Goal: Obtain resource: Download file/media

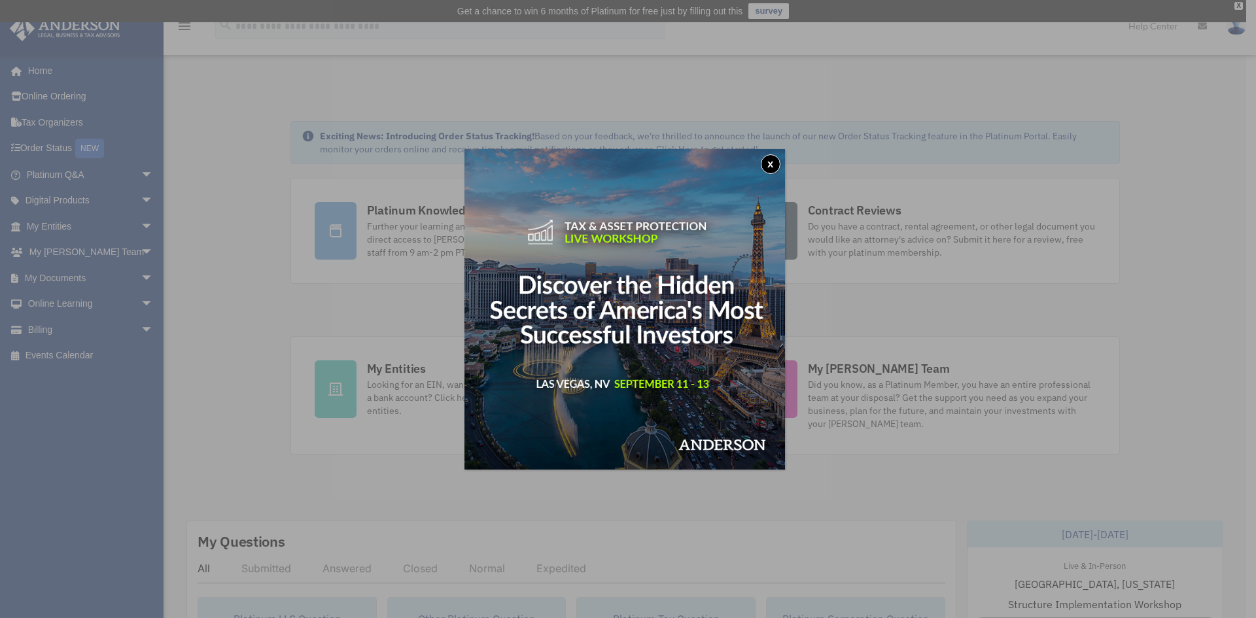
click at [767, 166] on button "x" at bounding box center [771, 164] width 20 height 20
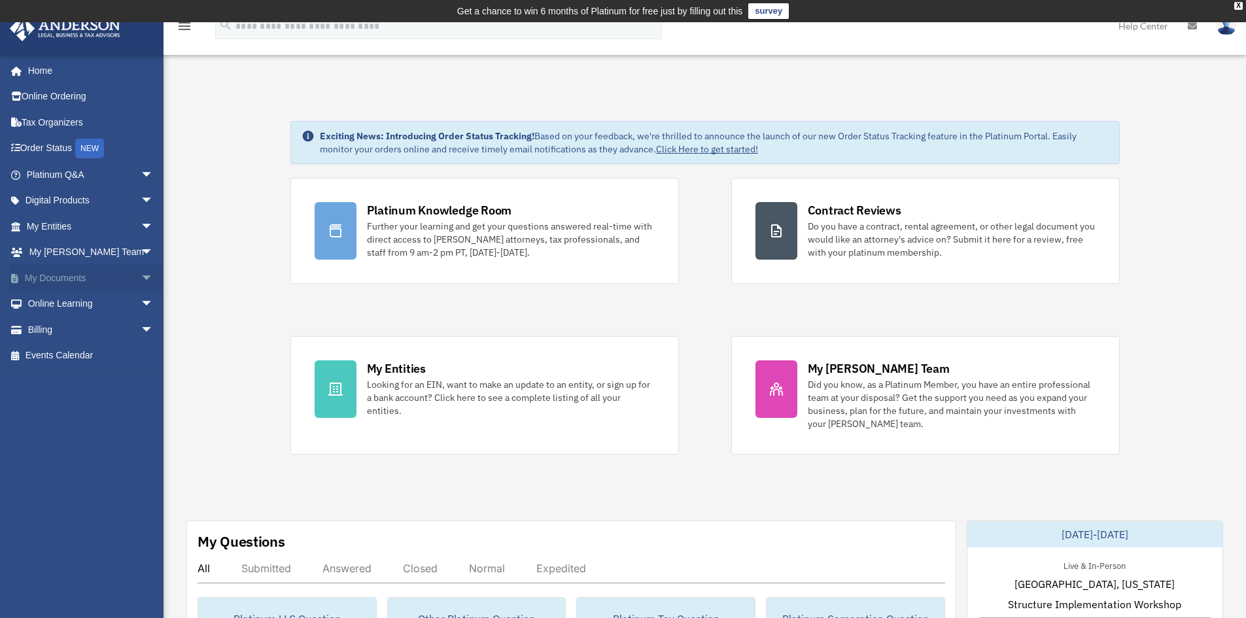
click at [141, 275] on span "arrow_drop_down" at bounding box center [154, 278] width 26 height 27
click at [89, 309] on link "Box" at bounding box center [95, 304] width 155 height 26
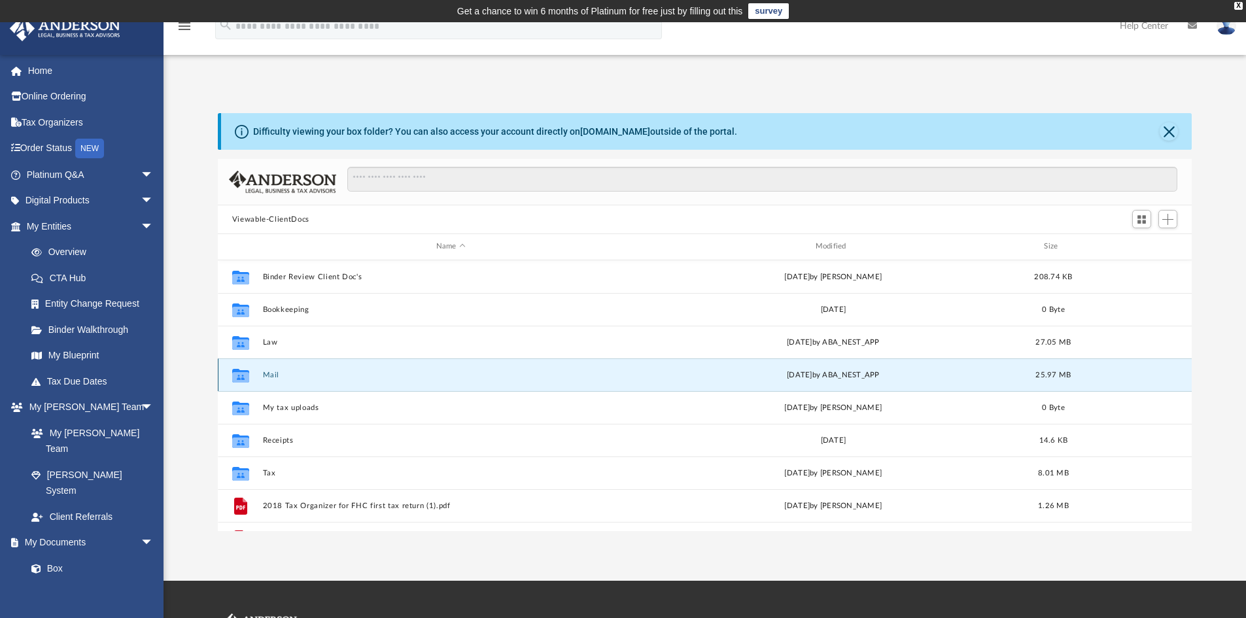
click at [271, 374] on button "Mail" at bounding box center [450, 375] width 377 height 9
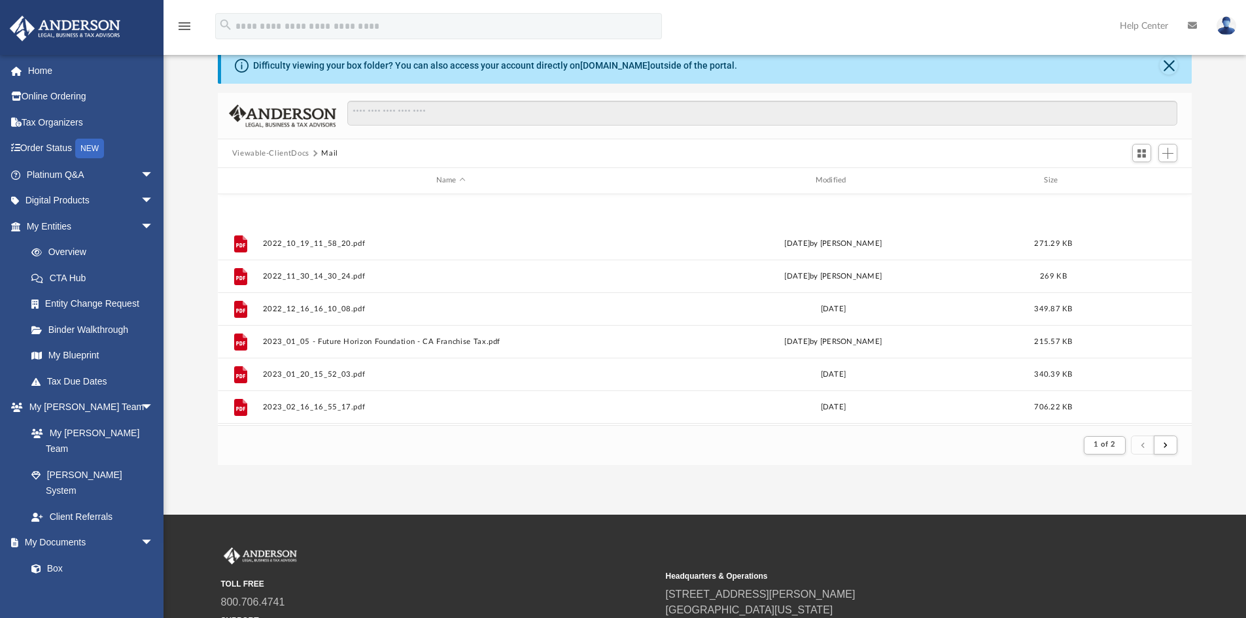
scroll to position [1404, 0]
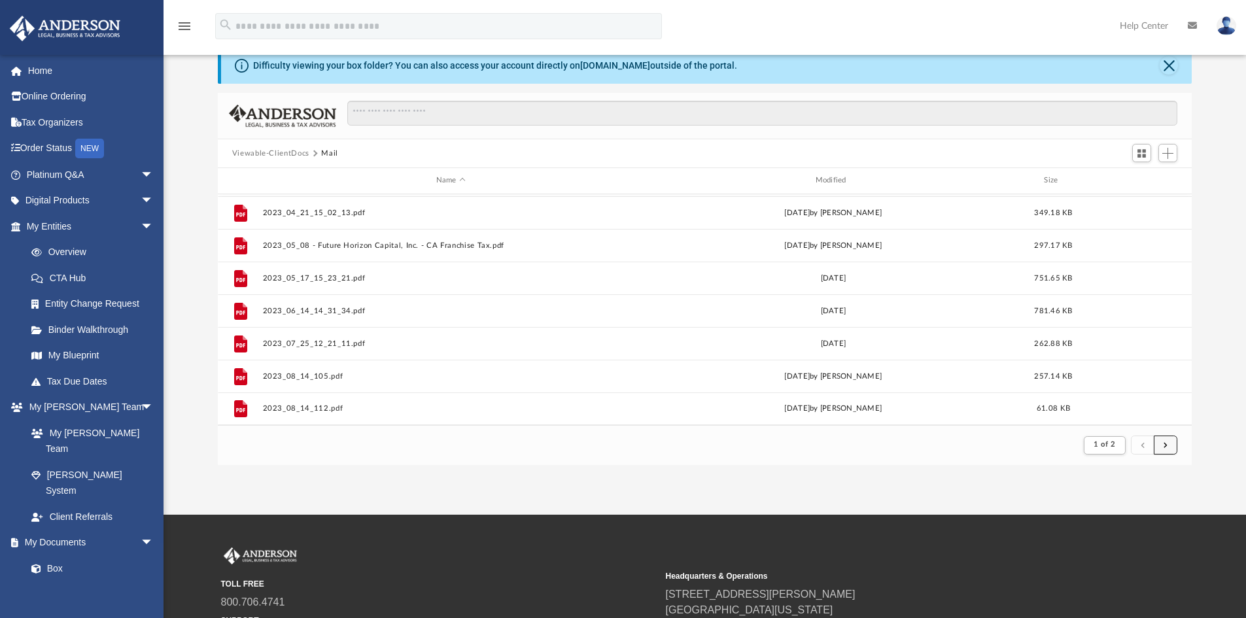
click at [1163, 444] on span "submit" at bounding box center [1165, 444] width 4 height 7
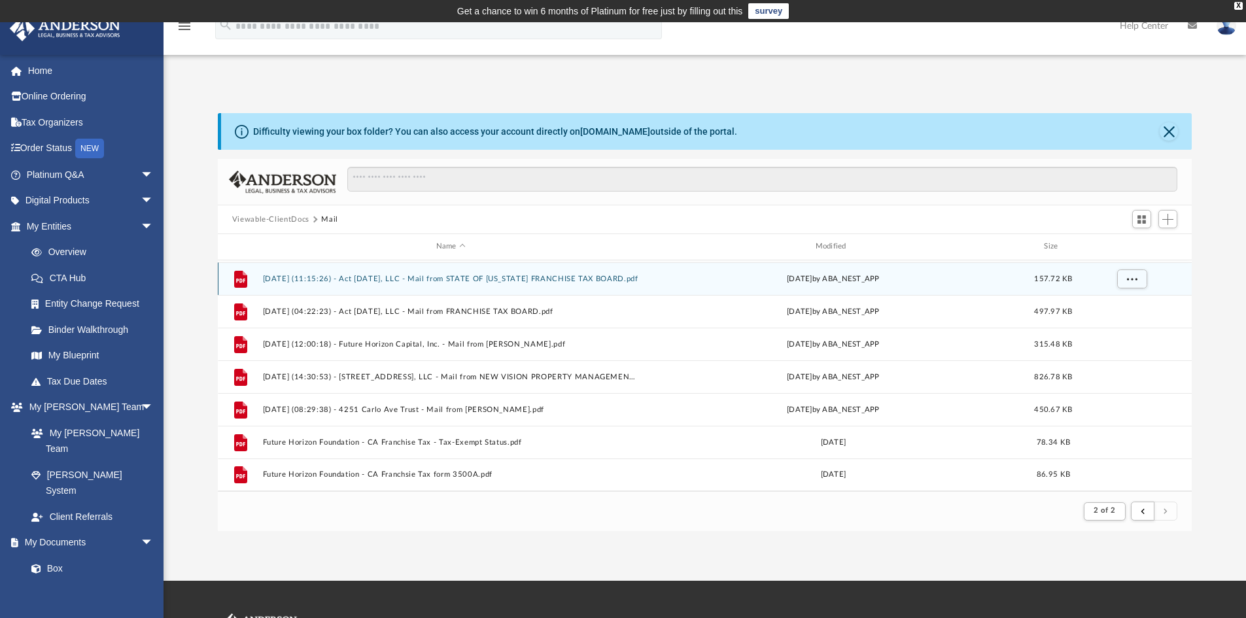
scroll to position [423, 0]
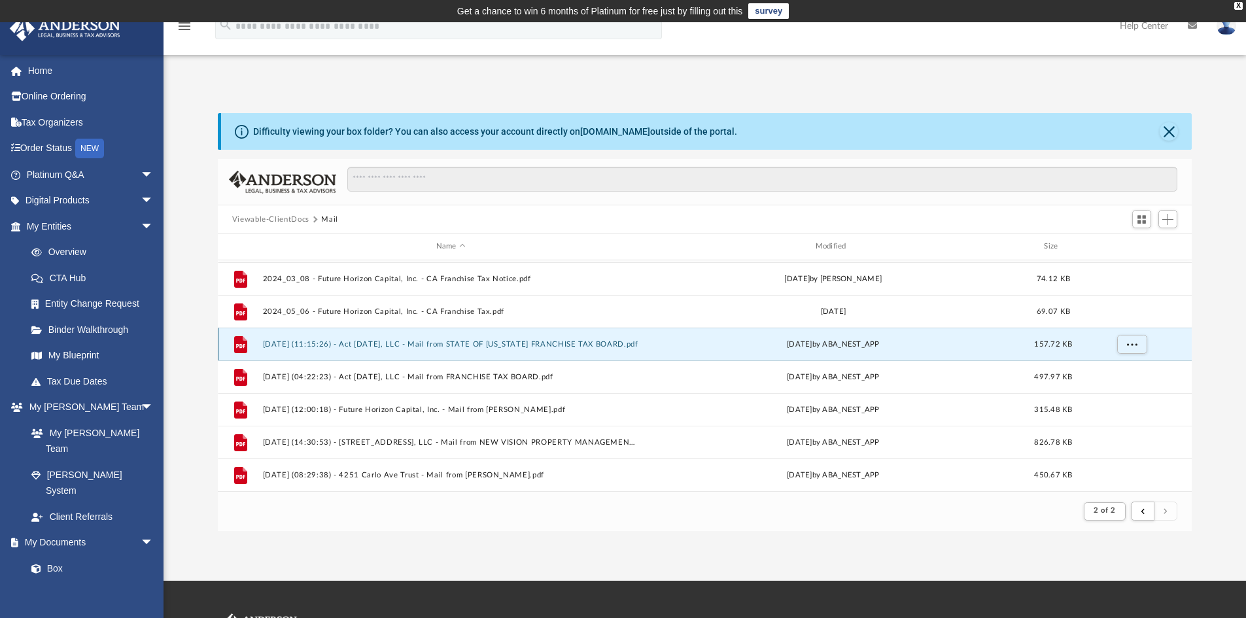
click at [582, 345] on button "[DATE] (11:15:26) - Act [DATE], LLC - Mail from STATE OF [US_STATE] FRANCHISE T…" at bounding box center [450, 344] width 377 height 9
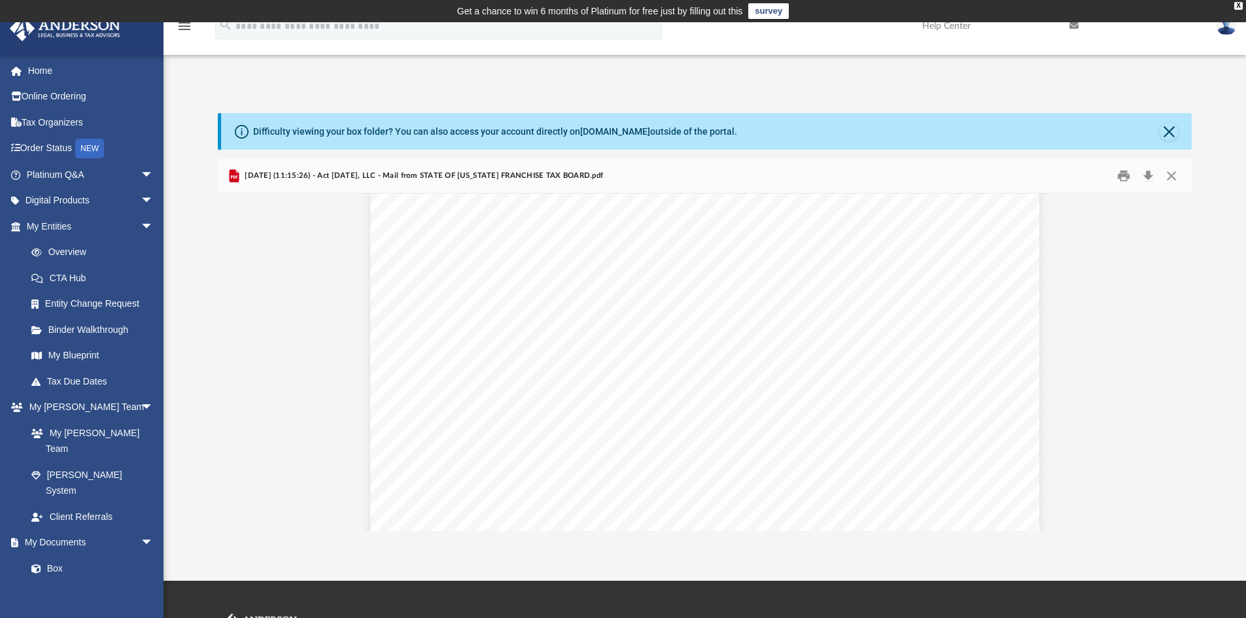
scroll to position [0, 0]
click at [1168, 175] on button "Close" at bounding box center [1171, 176] width 24 height 20
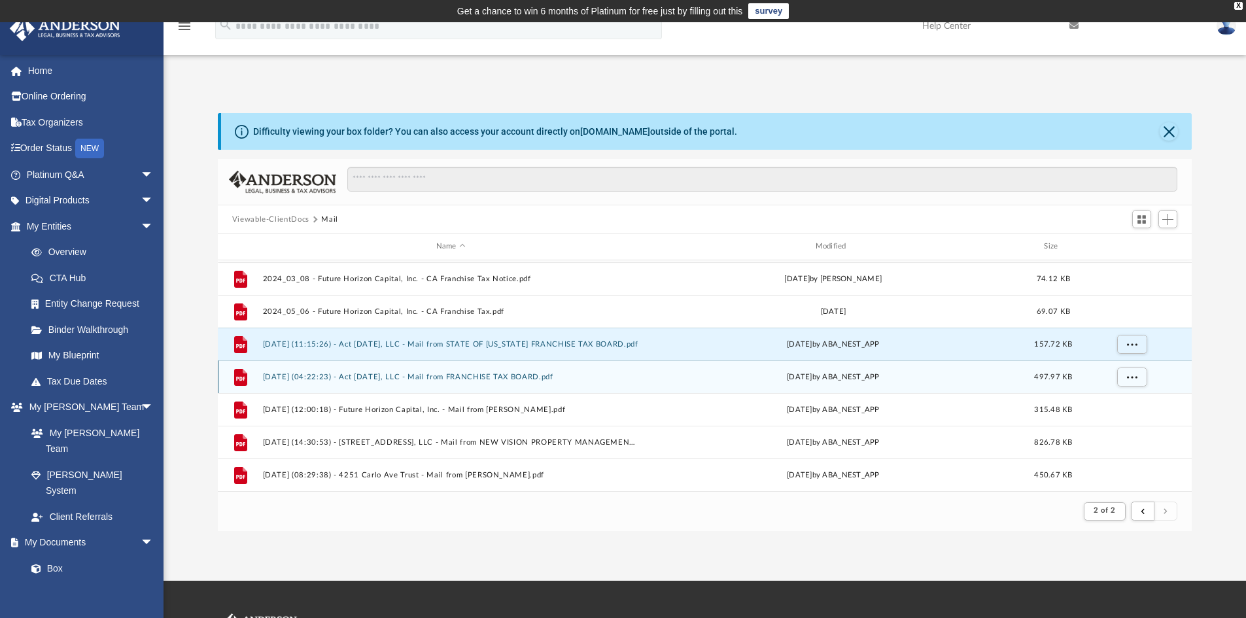
click at [474, 379] on button "[DATE] (04:22:23) - Act [DATE], LLC - Mail from FRANCHISE TAX BOARD.pdf" at bounding box center [450, 377] width 377 height 9
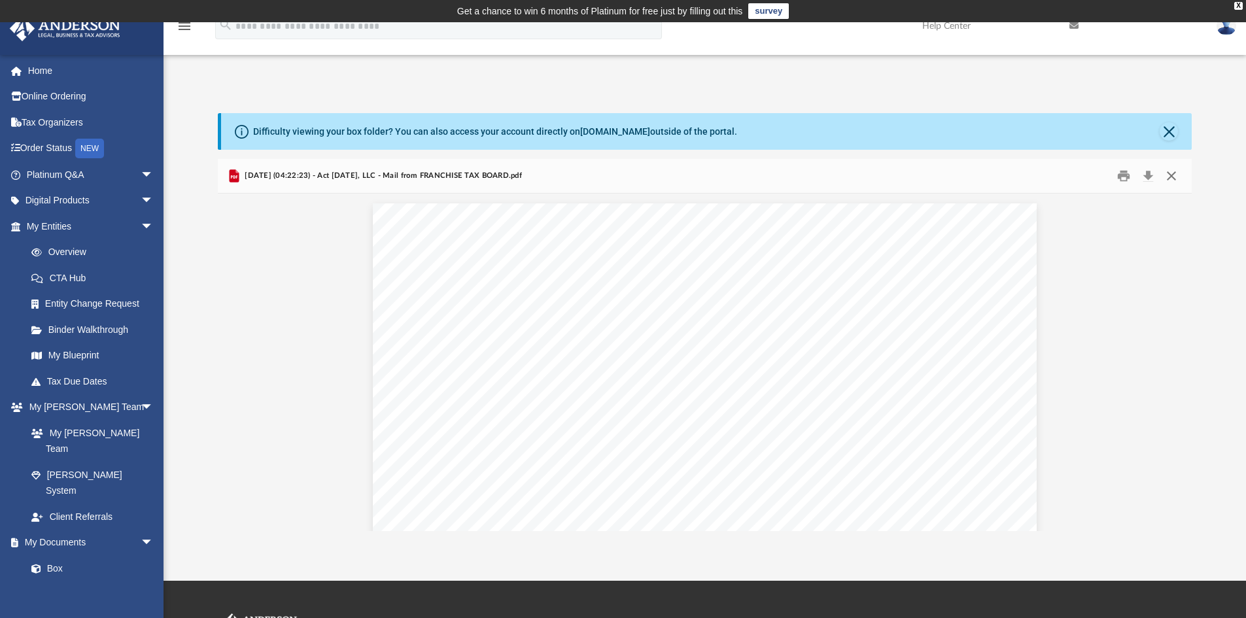
click at [1173, 176] on button "Close" at bounding box center [1171, 176] width 24 height 20
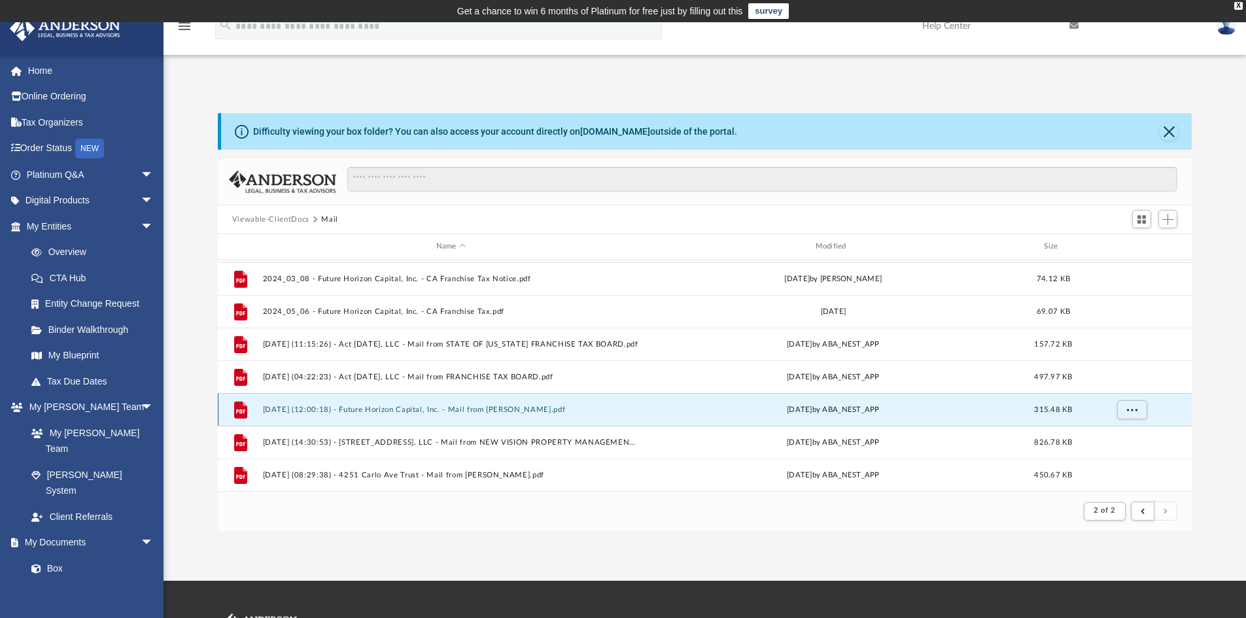
click at [519, 413] on button "[DATE] (12:00:18) - Future Horizon Capital, Inc. - Mail from [PERSON_NAME].pdf" at bounding box center [450, 409] width 377 height 9
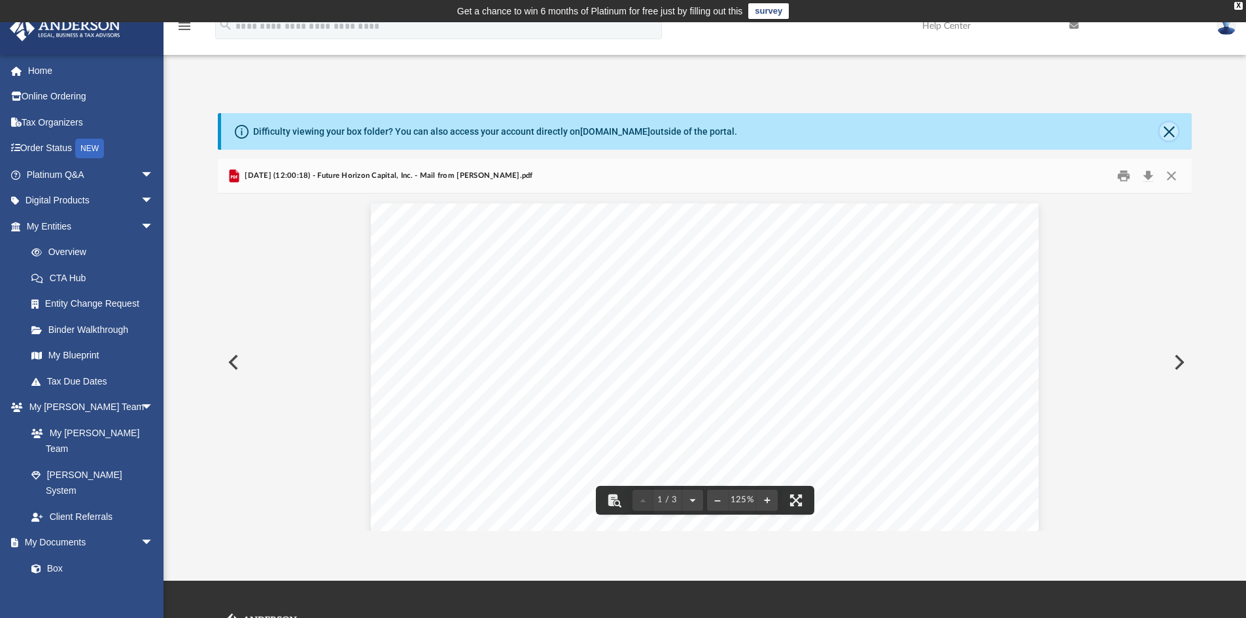
click at [1167, 129] on button "Close" at bounding box center [1168, 131] width 18 height 18
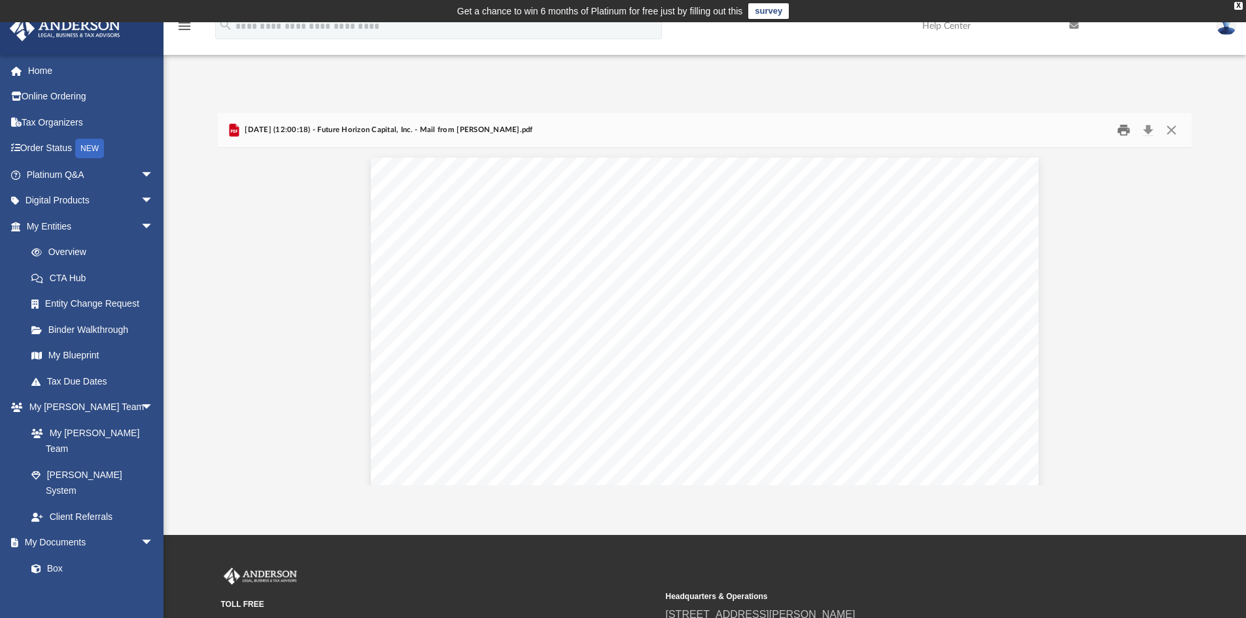
click at [1124, 130] on button "Print" at bounding box center [1123, 130] width 26 height 20
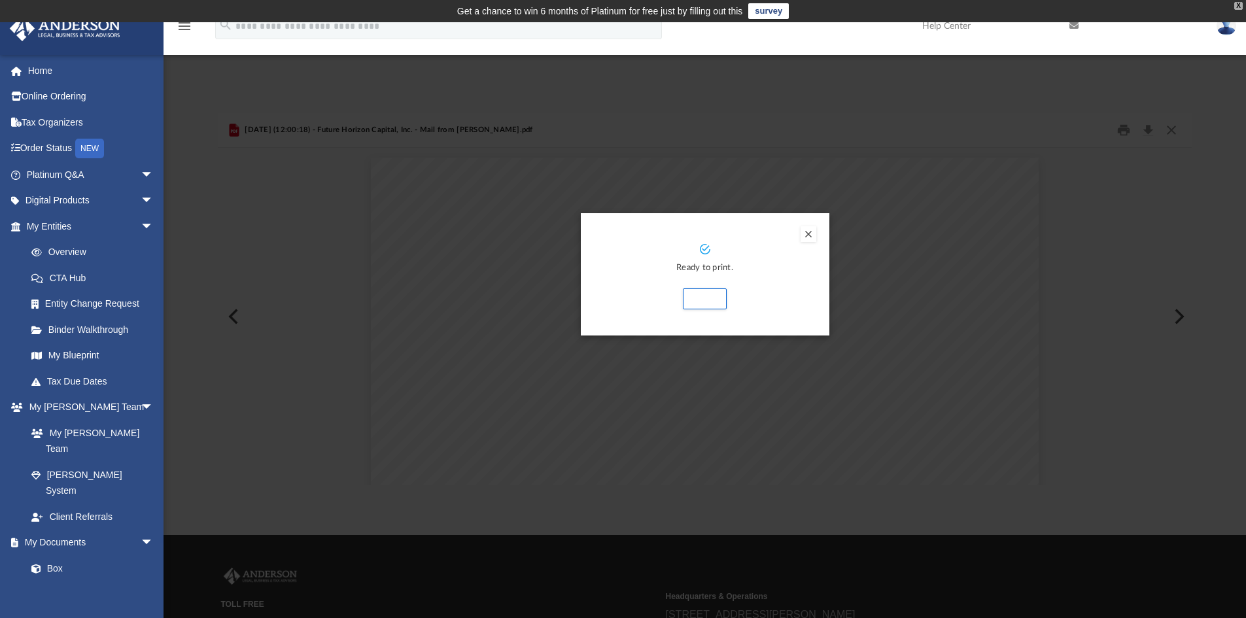
click at [1239, 6] on div "X" at bounding box center [1238, 6] width 9 height 8
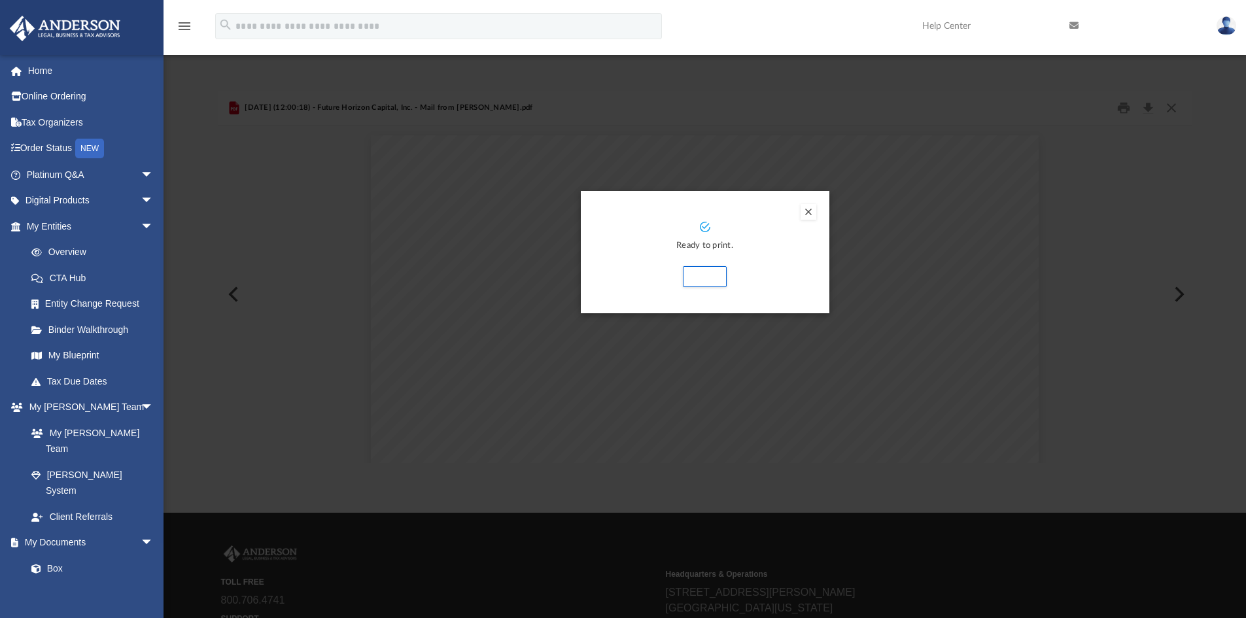
click at [806, 214] on button "Preview" at bounding box center [808, 212] width 16 height 16
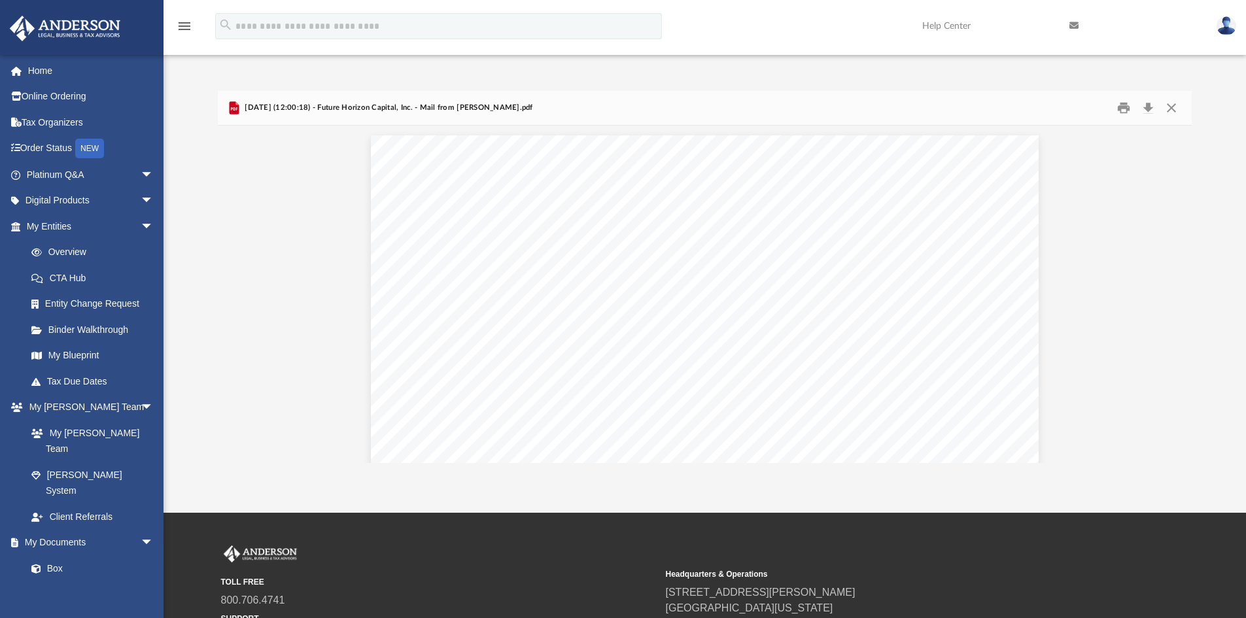
scroll to position [247, 964]
click at [1150, 109] on button "Download" at bounding box center [1148, 108] width 24 height 20
click at [1181, 292] on button "Preview" at bounding box center [1177, 294] width 29 height 37
click at [1144, 111] on button "Download" at bounding box center [1148, 108] width 24 height 20
click at [1178, 298] on button "Preview" at bounding box center [1177, 294] width 29 height 37
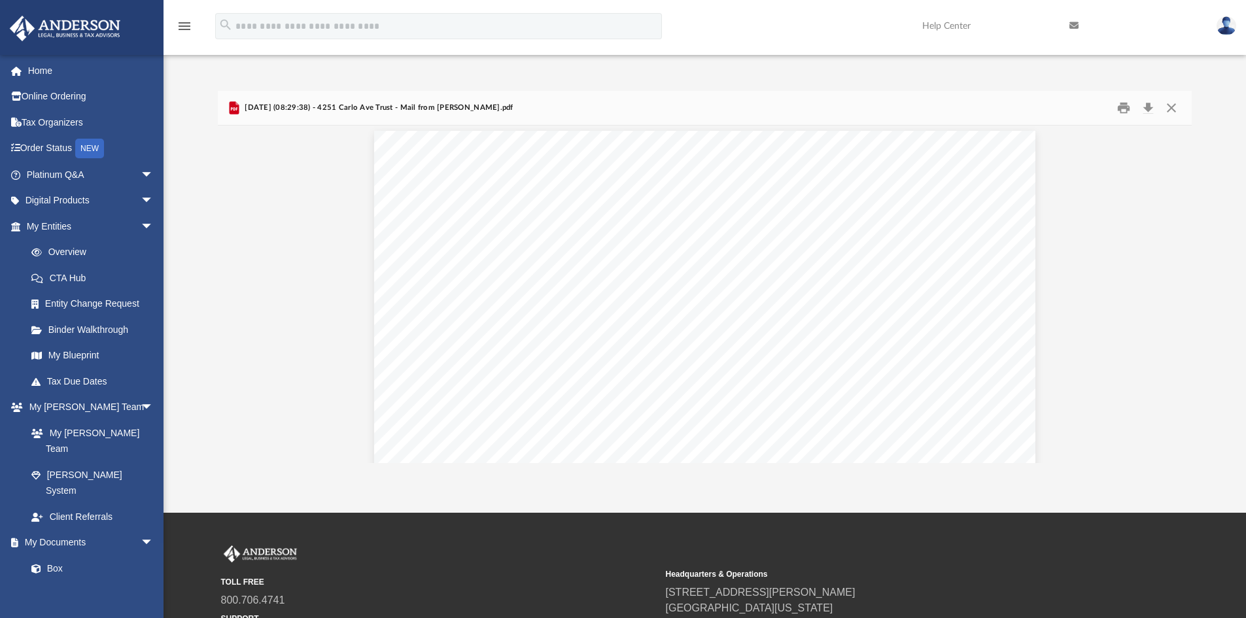
scroll to position [0, 0]
click at [1148, 108] on button "Download" at bounding box center [1148, 108] width 24 height 20
click at [1180, 294] on button "Preview" at bounding box center [1177, 294] width 29 height 37
click at [1150, 109] on button "Download" at bounding box center [1148, 108] width 24 height 20
click at [1176, 291] on button "Preview" at bounding box center [1177, 294] width 29 height 37
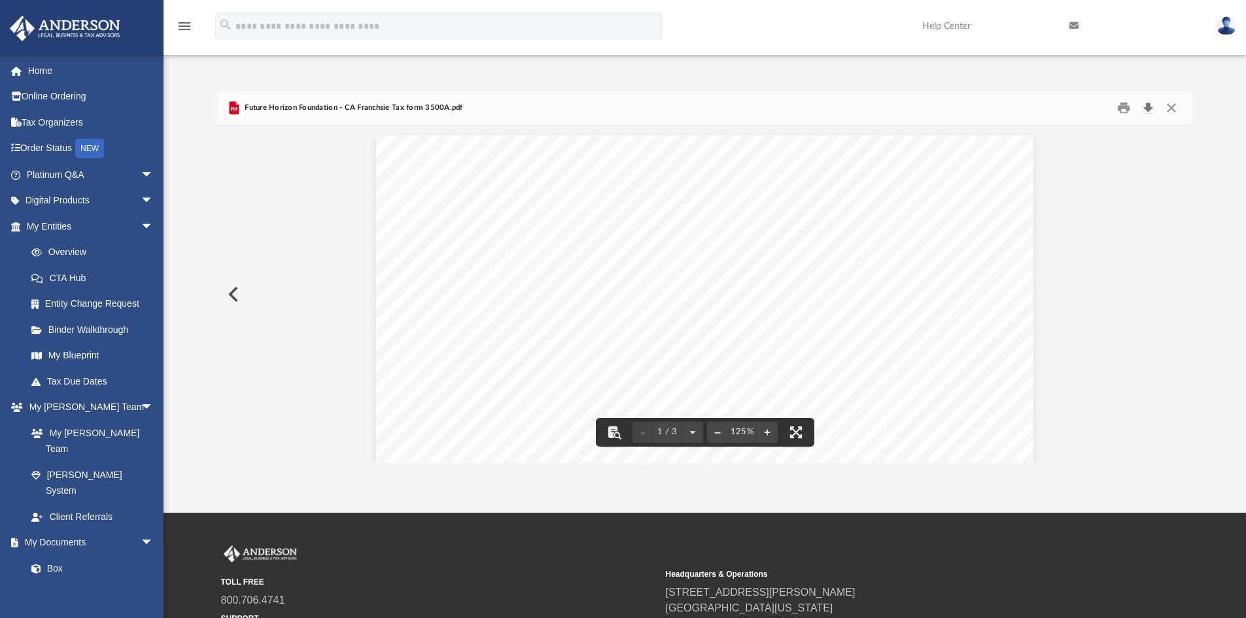
click at [1146, 108] on button "Download" at bounding box center [1148, 108] width 24 height 20
click at [235, 296] on button "Preview" at bounding box center [232, 294] width 29 height 37
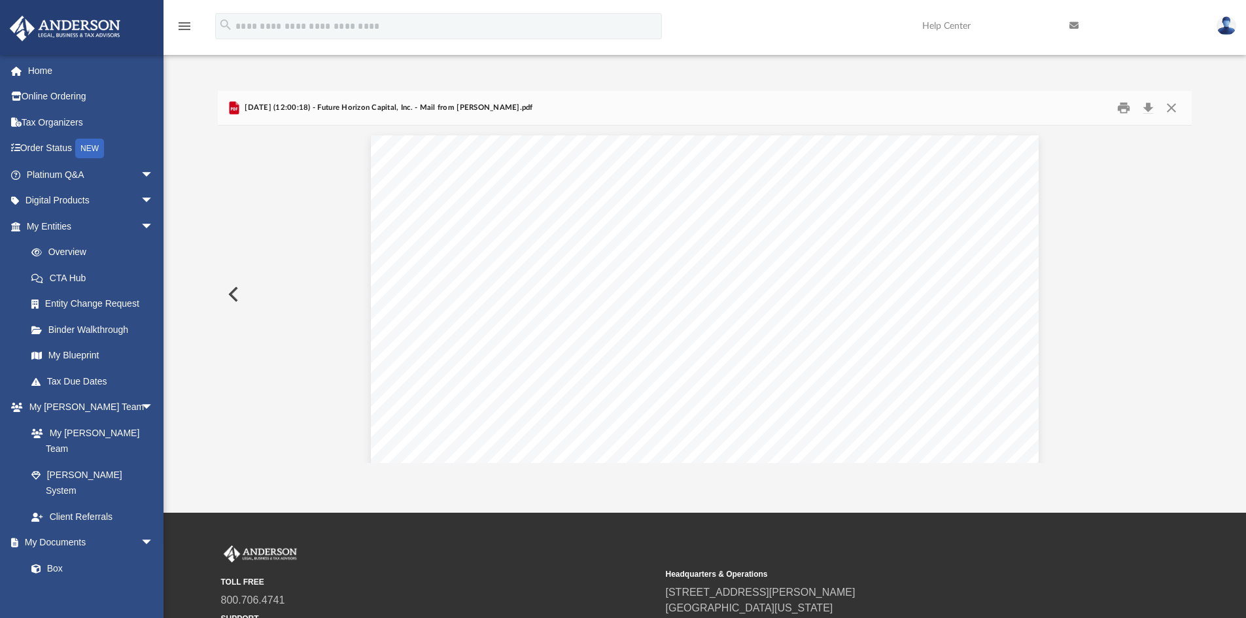
click at [235, 296] on button "Preview" at bounding box center [232, 294] width 29 height 37
click at [1147, 105] on button "Download" at bounding box center [1148, 108] width 24 height 20
click at [231, 294] on button "Preview" at bounding box center [232, 294] width 29 height 37
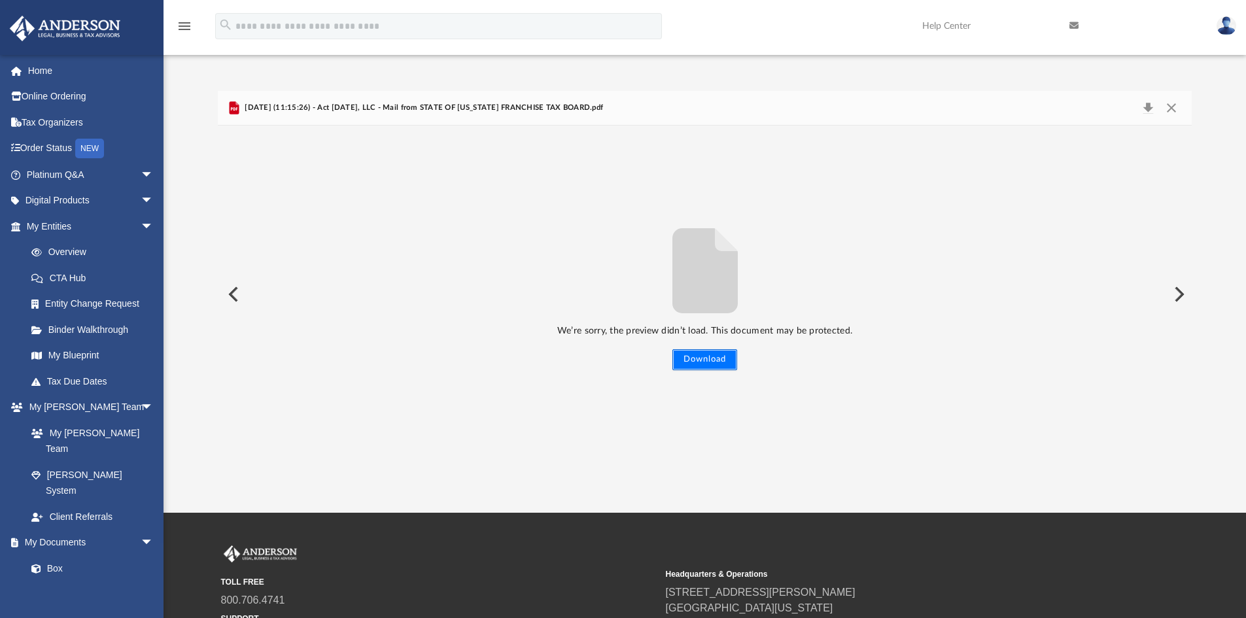
click at [698, 360] on button "Download" at bounding box center [704, 359] width 65 height 21
click at [231, 294] on button "Preview" at bounding box center [232, 294] width 29 height 37
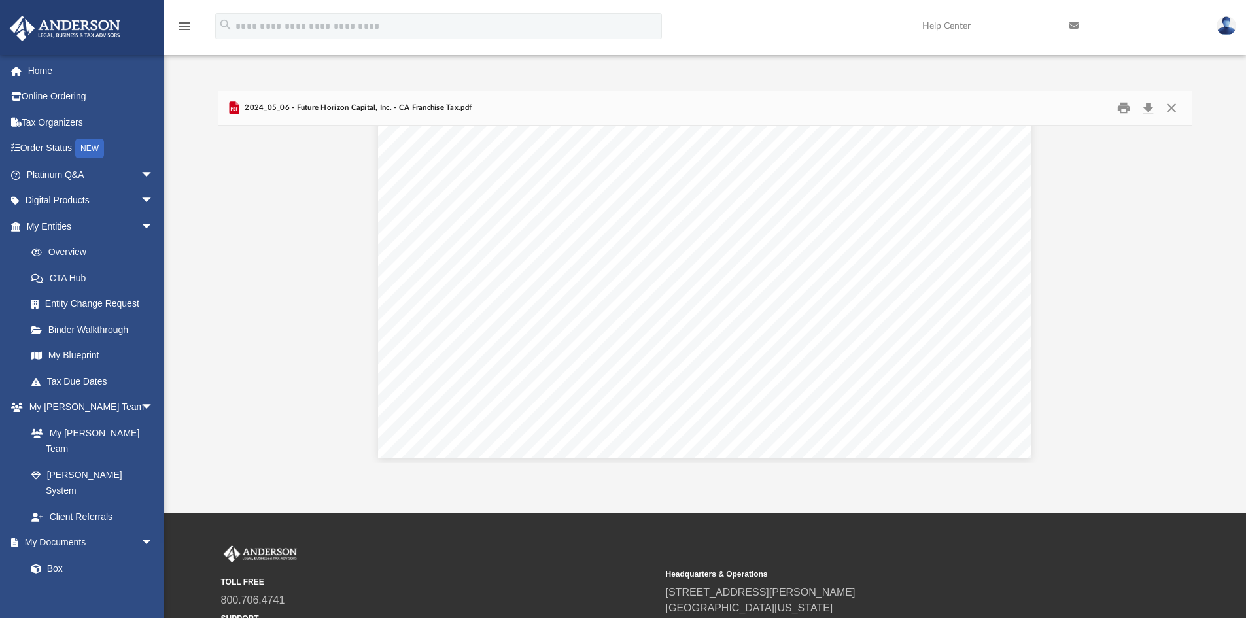
scroll to position [543, 0]
click at [1146, 107] on button "Download" at bounding box center [1148, 108] width 24 height 20
click at [232, 294] on button "Preview" at bounding box center [232, 294] width 29 height 37
click at [1147, 105] on button "Download" at bounding box center [1148, 108] width 24 height 20
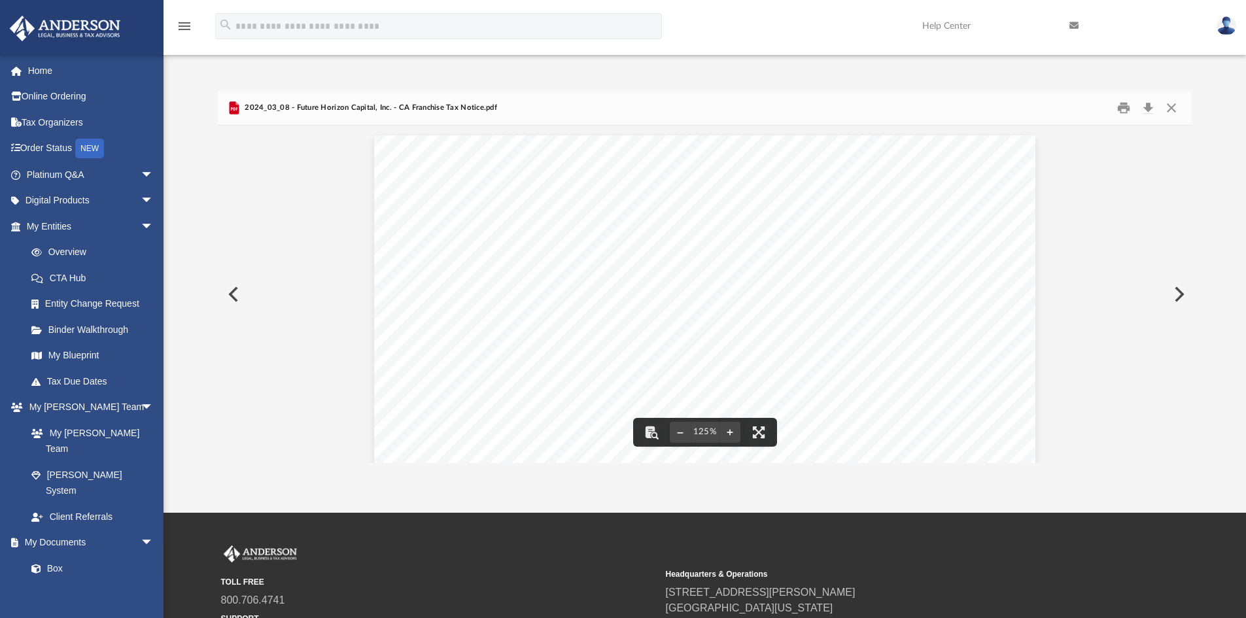
click at [236, 292] on button "Preview" at bounding box center [232, 294] width 29 height 37
click at [1147, 107] on button "Download" at bounding box center [1148, 108] width 24 height 20
click at [231, 296] on button "Preview" at bounding box center [232, 294] width 29 height 37
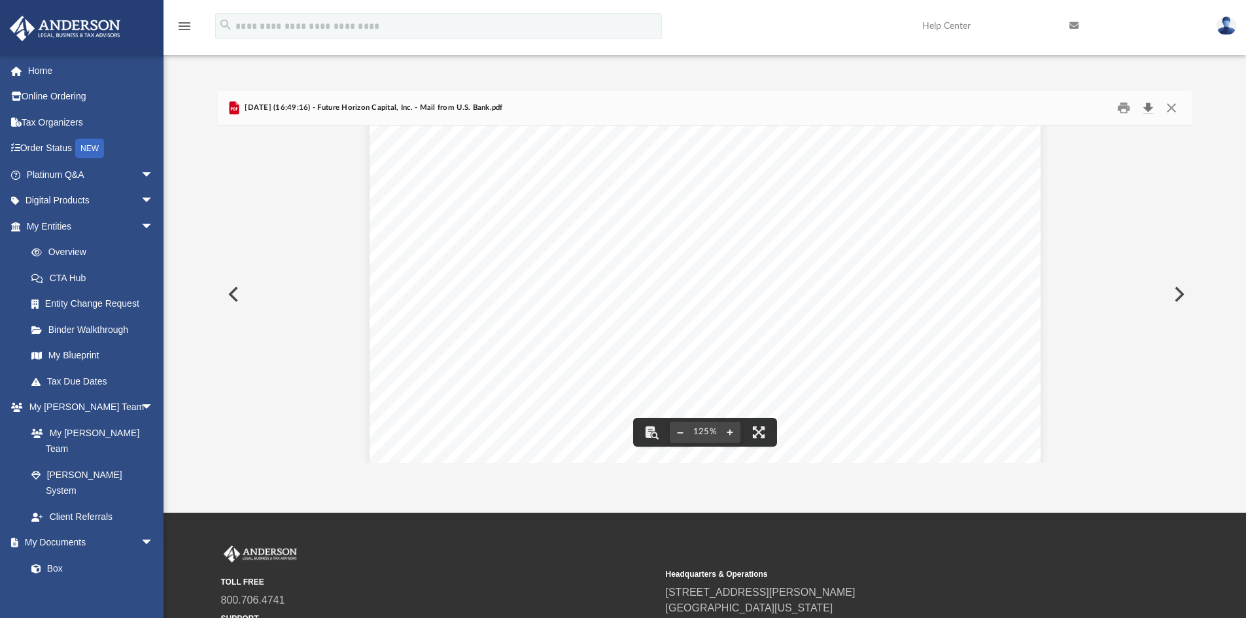
click at [1148, 107] on button "Download" at bounding box center [1148, 108] width 24 height 20
click at [233, 292] on button "Preview" at bounding box center [232, 294] width 29 height 37
click at [1150, 109] on button "Download" at bounding box center [1148, 108] width 24 height 20
click at [231, 294] on button "Preview" at bounding box center [232, 294] width 29 height 37
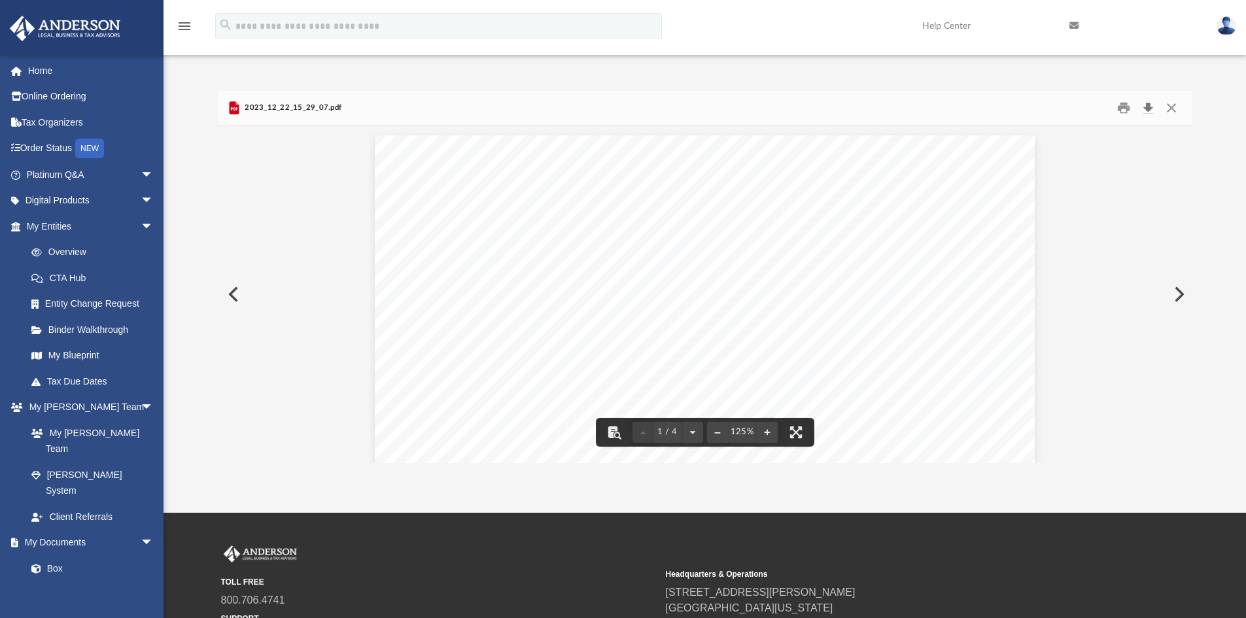
click at [1147, 107] on button "Download" at bounding box center [1148, 108] width 24 height 20
click at [235, 294] on button "Preview" at bounding box center [232, 294] width 29 height 37
click at [1150, 107] on button "Download" at bounding box center [1148, 108] width 24 height 20
click at [233, 292] on button "Preview" at bounding box center [232, 294] width 29 height 37
click at [231, 296] on button "Preview" at bounding box center [232, 294] width 29 height 37
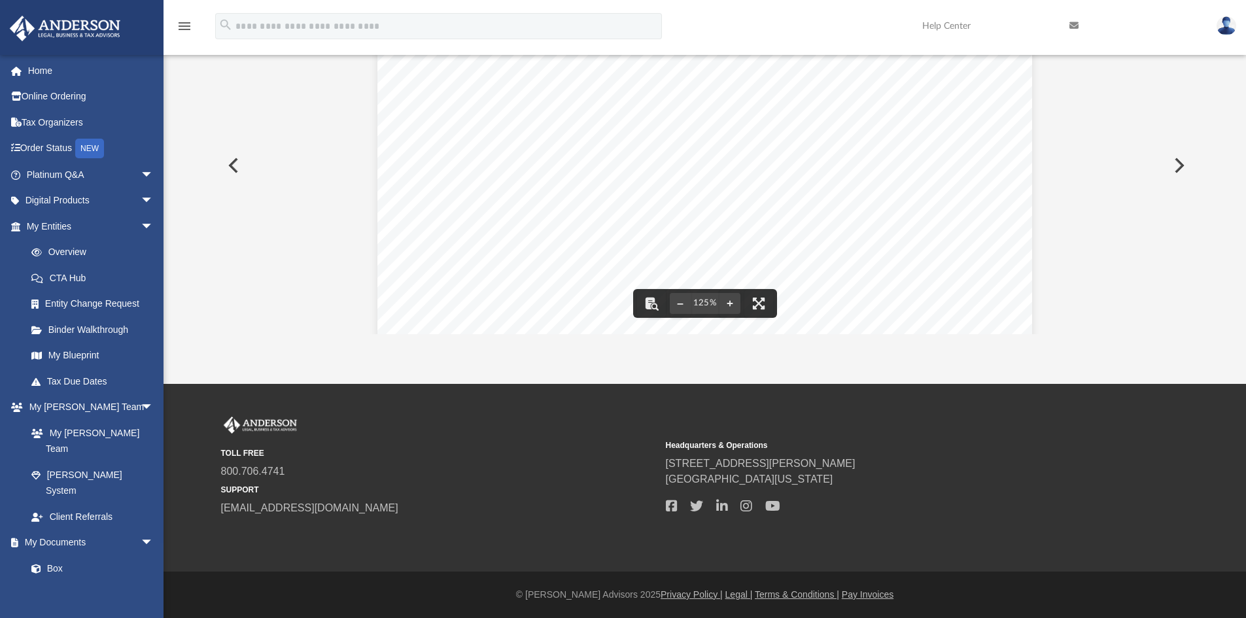
click at [1177, 171] on button "Preview" at bounding box center [1177, 165] width 29 height 37
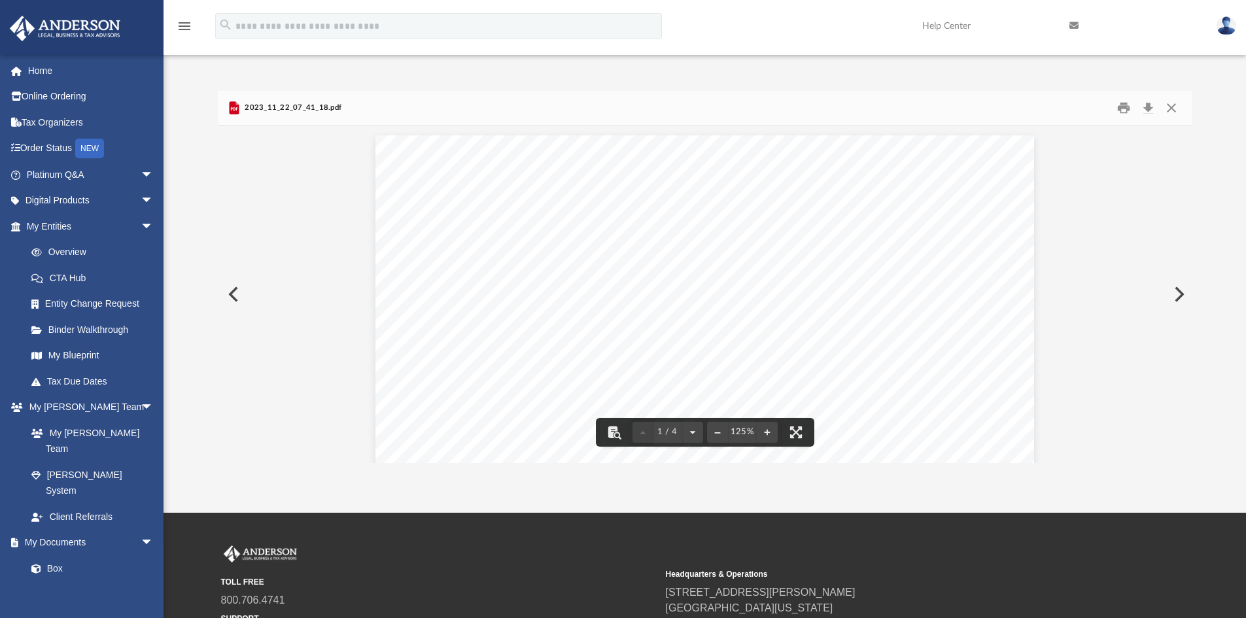
click at [1176, 295] on button "Preview" at bounding box center [1177, 294] width 29 height 37
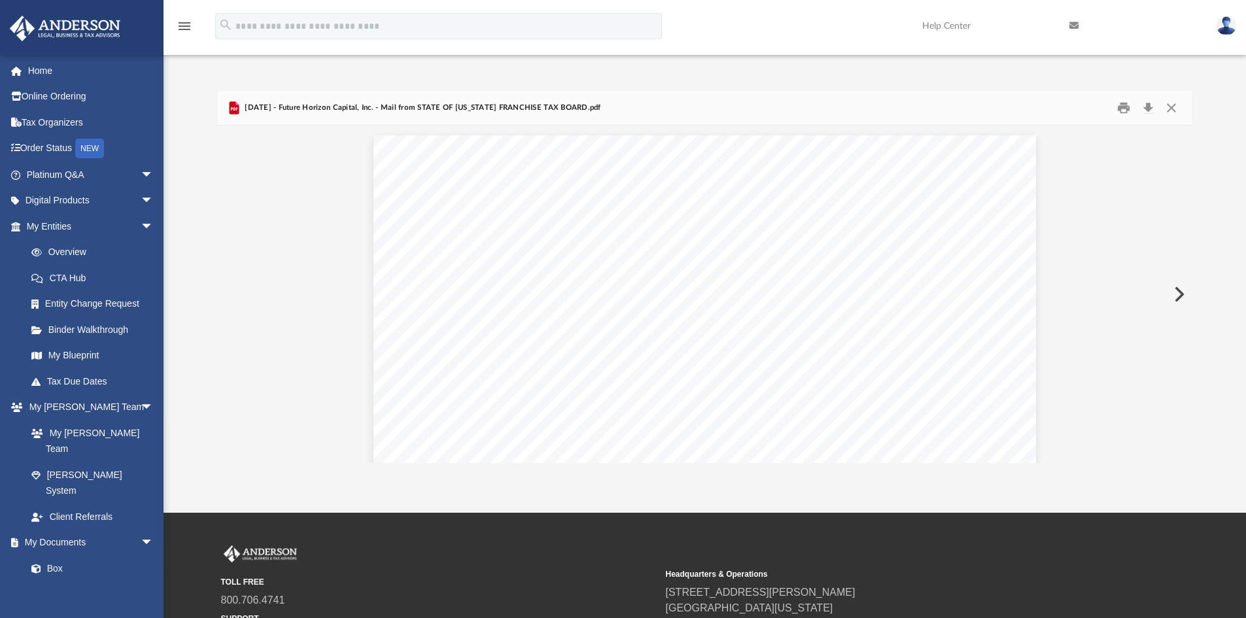
click at [1176, 295] on button "Preview" at bounding box center [1177, 294] width 29 height 37
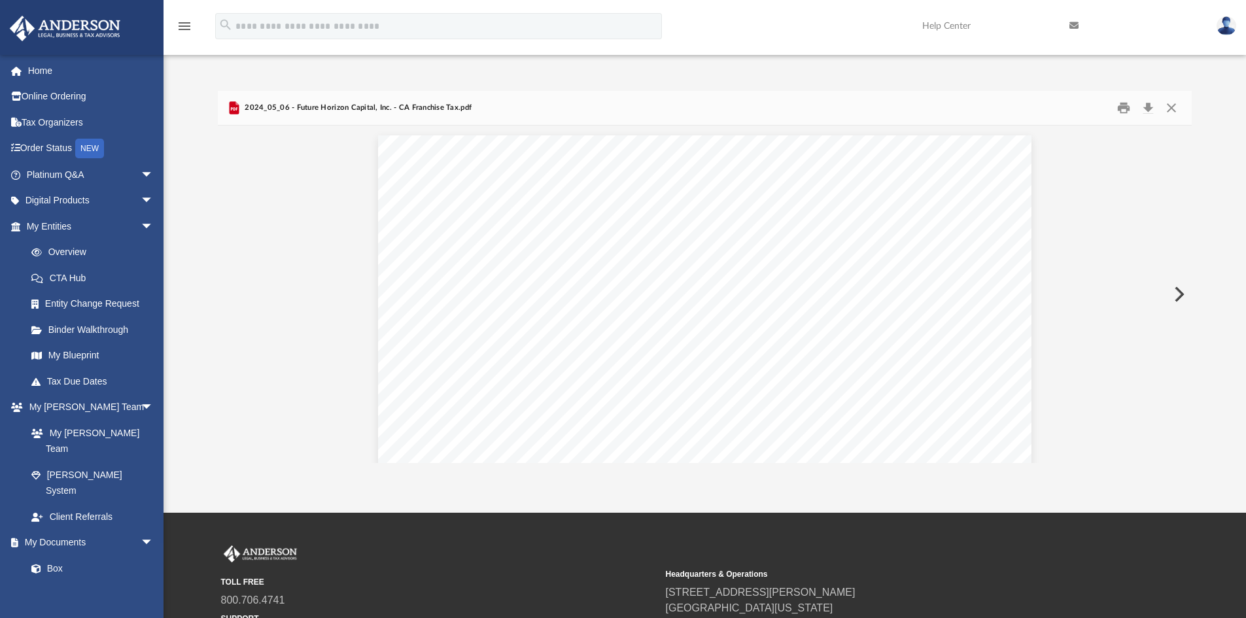
click at [1176, 295] on button "Preview" at bounding box center [1177, 294] width 29 height 37
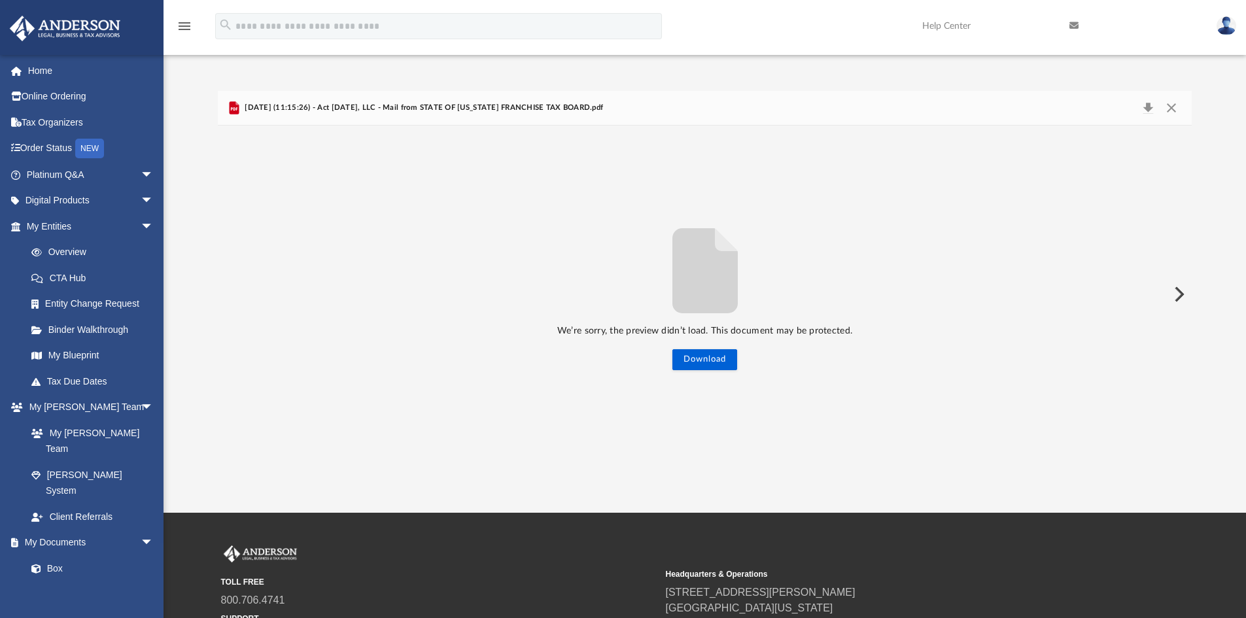
click at [1176, 295] on button "Preview" at bounding box center [1177, 294] width 29 height 37
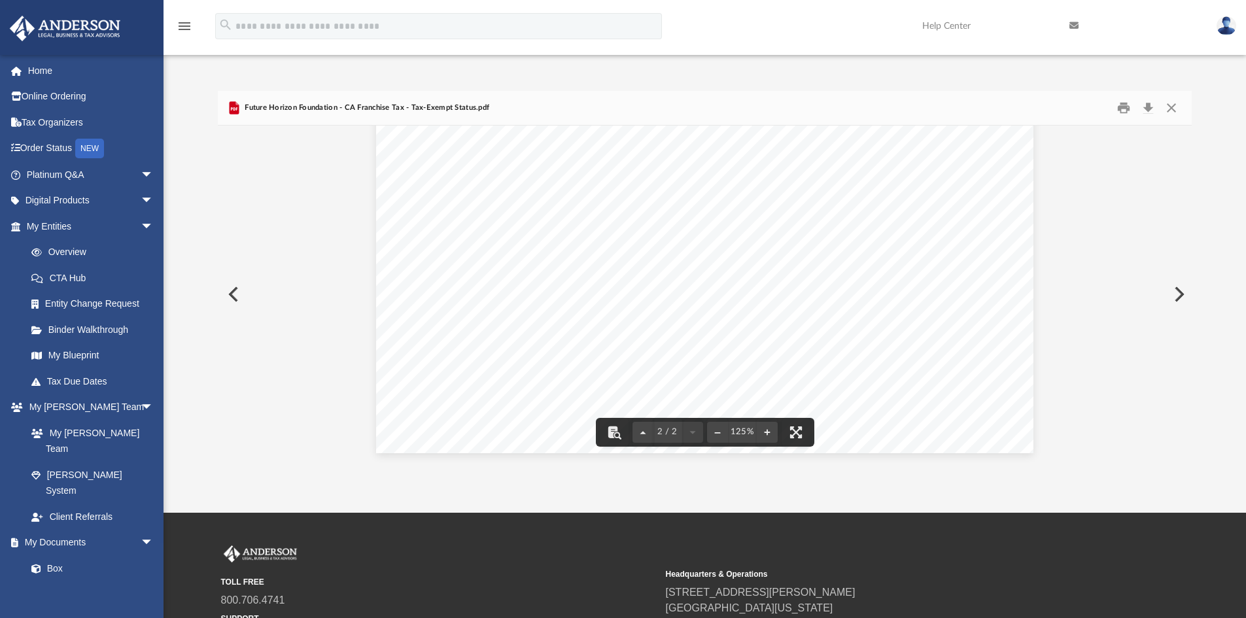
scroll to position [1155, 0]
click at [1174, 296] on button "Preview" at bounding box center [1177, 294] width 29 height 37
click at [236, 296] on button "Preview" at bounding box center [232, 294] width 29 height 37
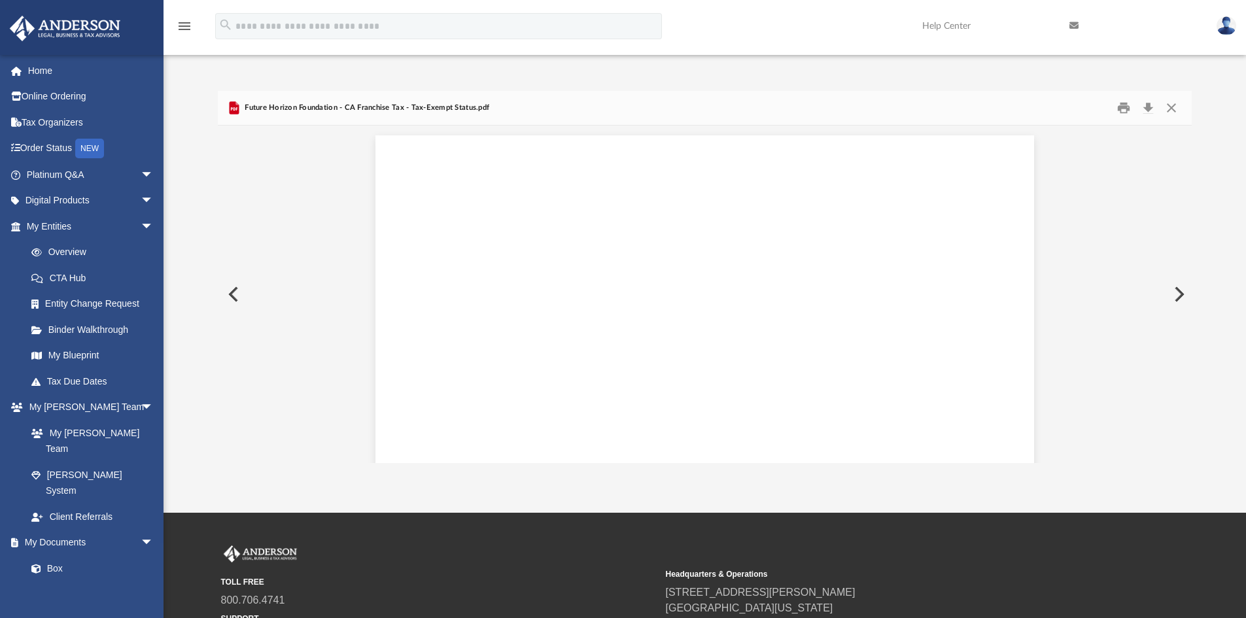
scroll to position [876, 0]
click at [236, 296] on button "Preview" at bounding box center [232, 294] width 29 height 37
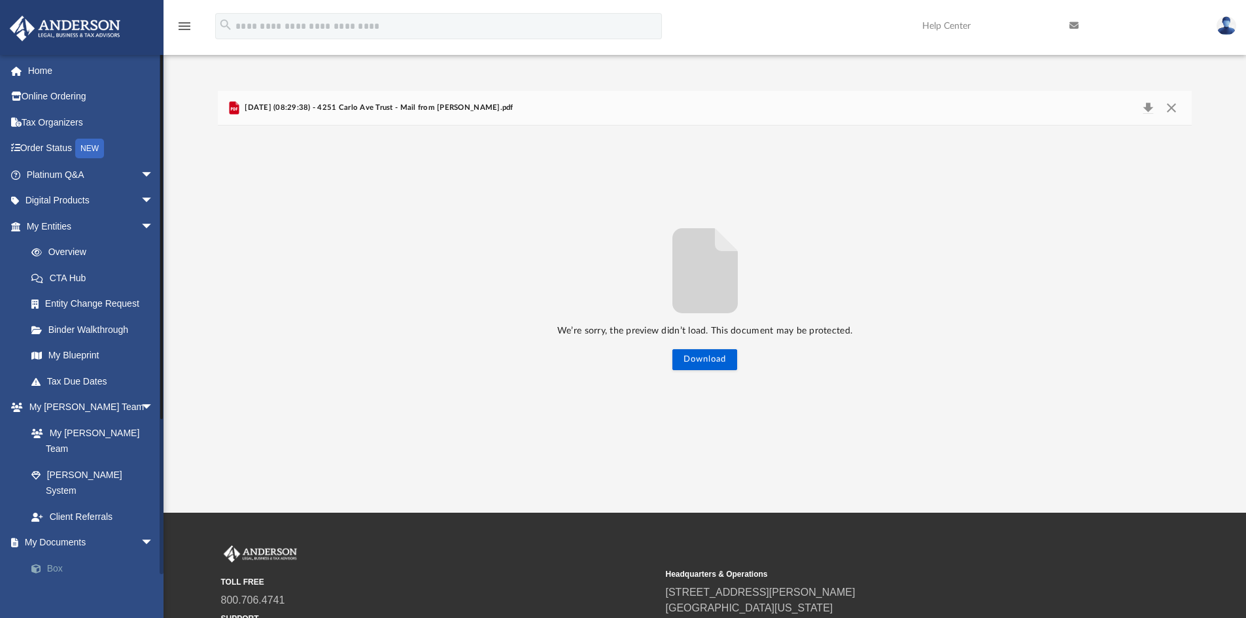
click at [61, 555] on link "Box" at bounding box center [95, 568] width 155 height 26
click at [1171, 109] on button "Close" at bounding box center [1171, 108] width 24 height 18
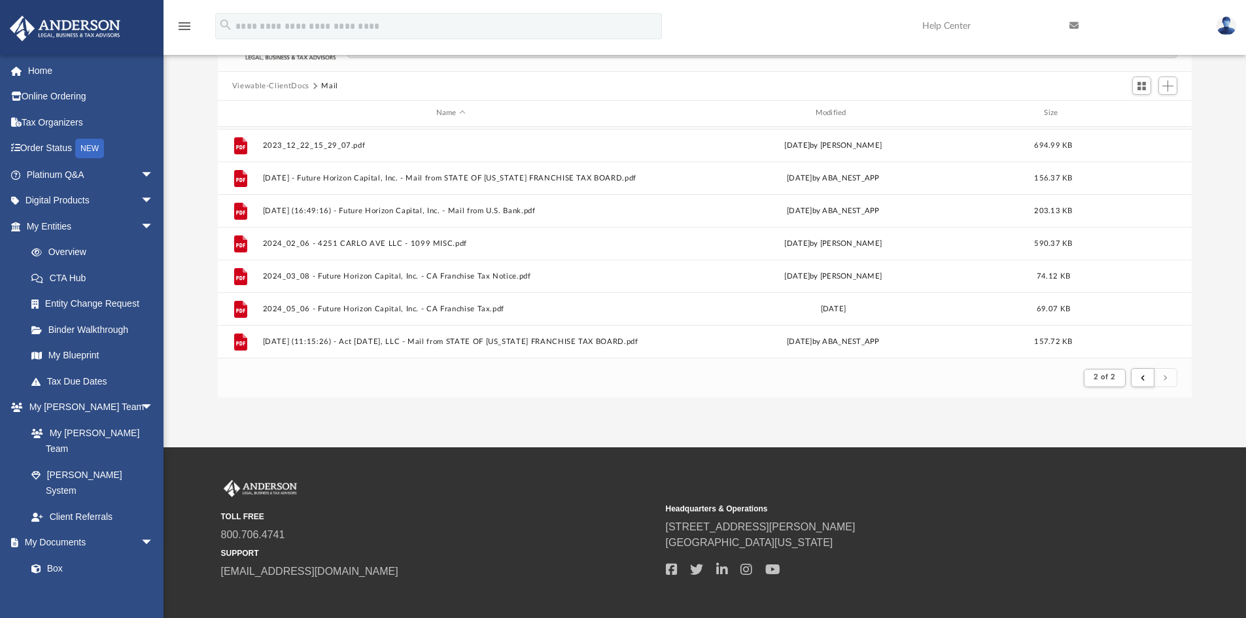
scroll to position [162, 0]
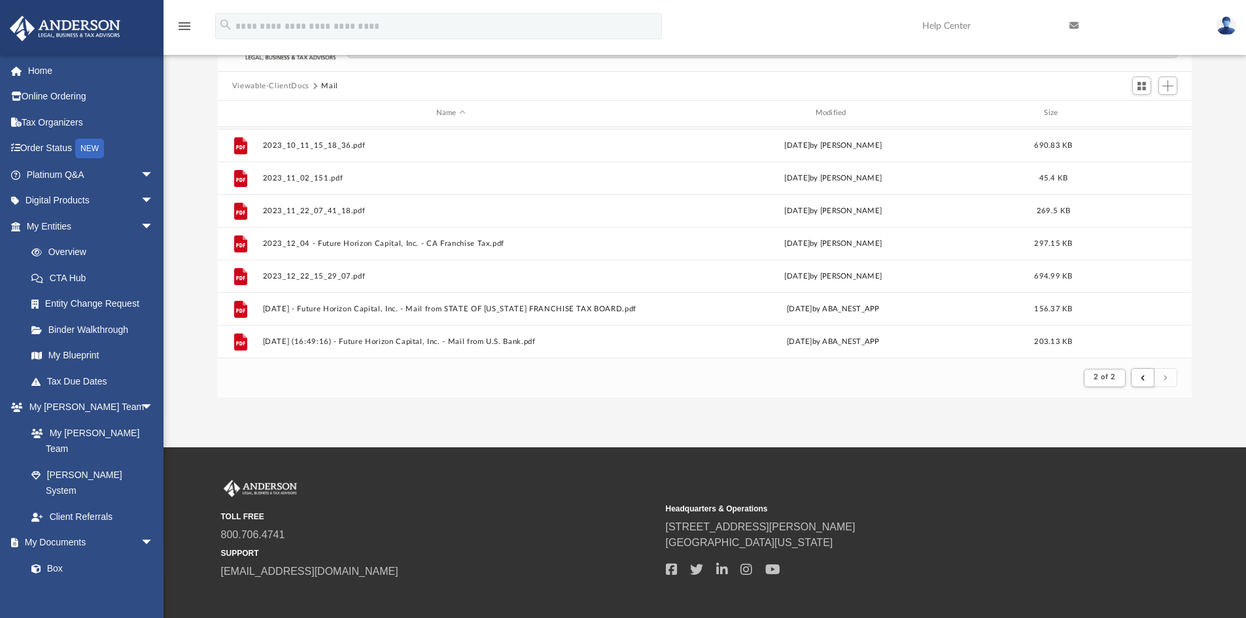
click at [290, 86] on button "Viewable-ClientDocs" at bounding box center [270, 86] width 77 height 12
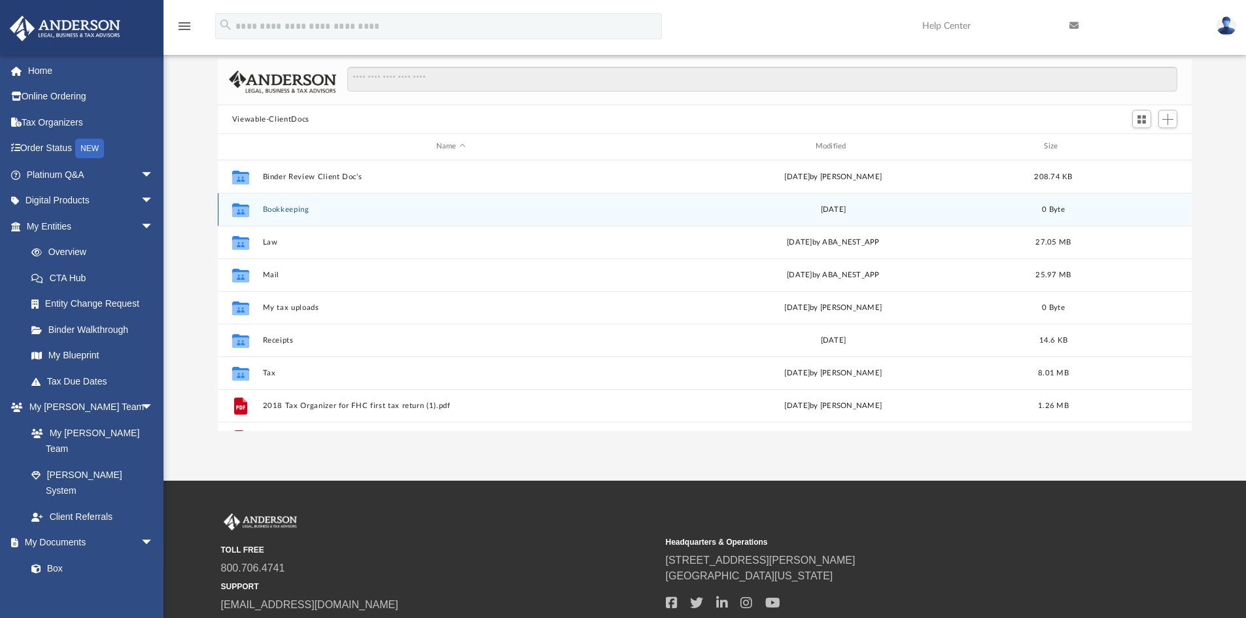
scroll to position [0, 0]
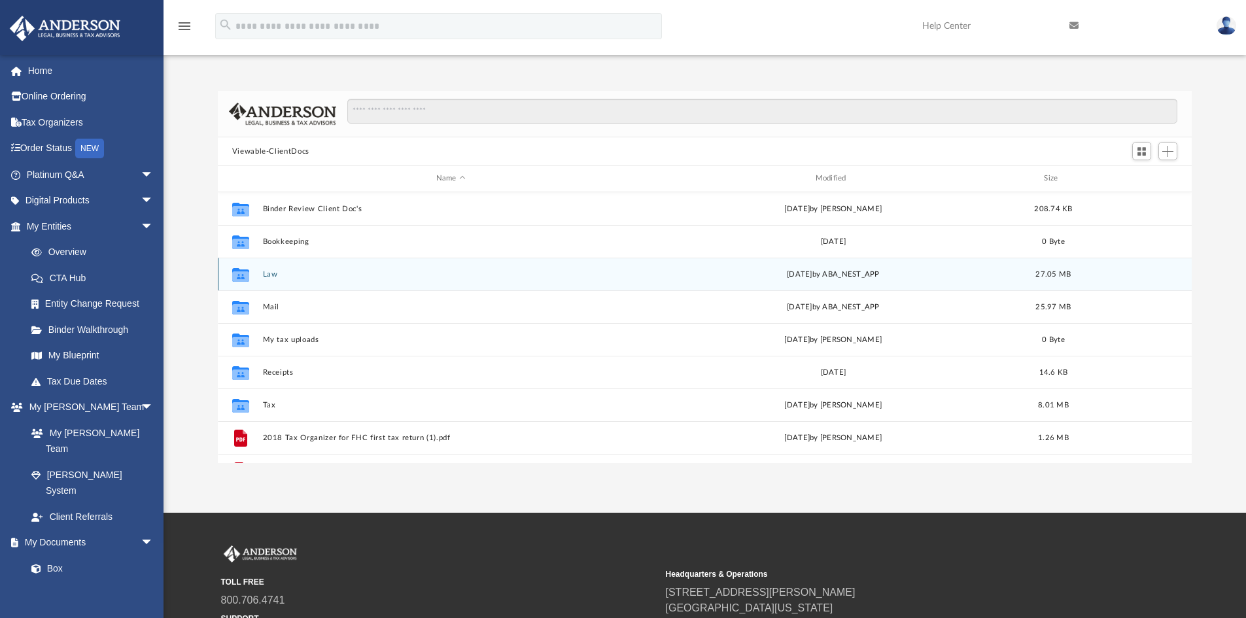
click at [270, 273] on button "Law" at bounding box center [450, 274] width 377 height 9
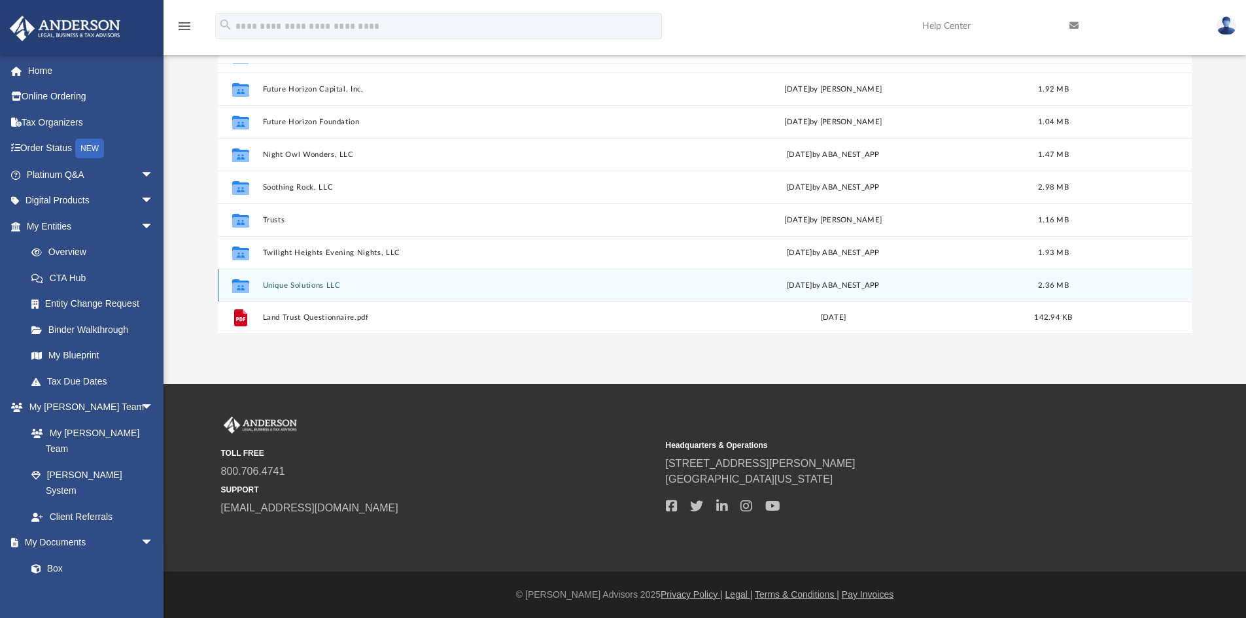
scroll to position [24, 0]
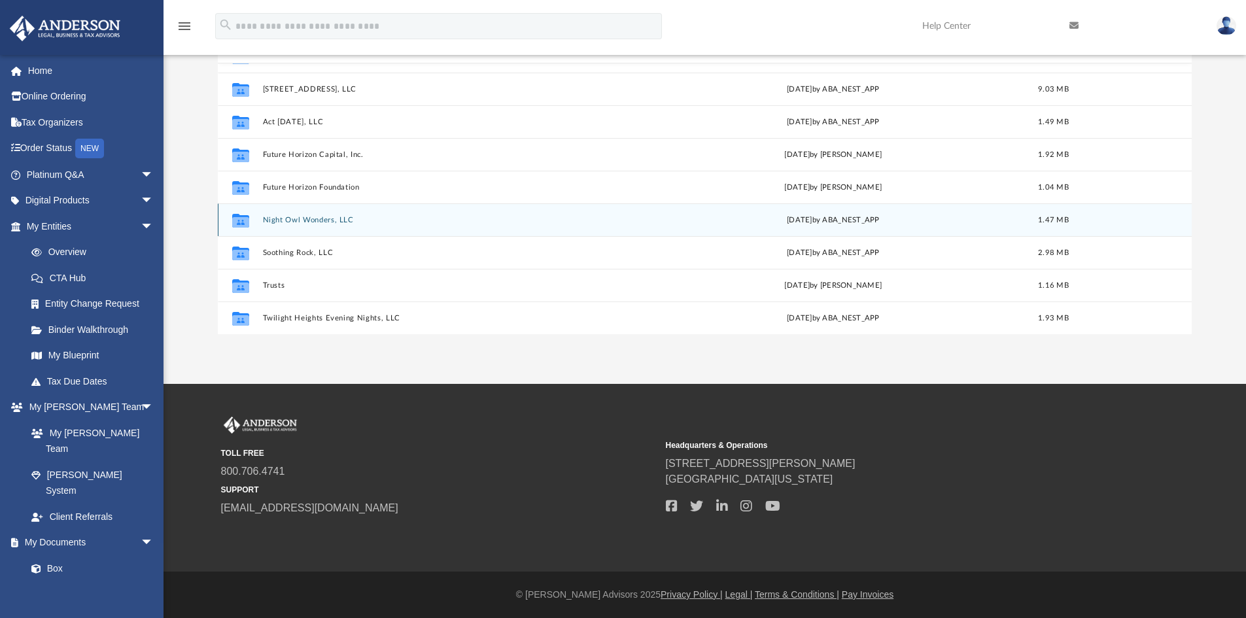
click at [301, 218] on button "Night Owl Wonders, LLC" at bounding box center [450, 220] width 377 height 9
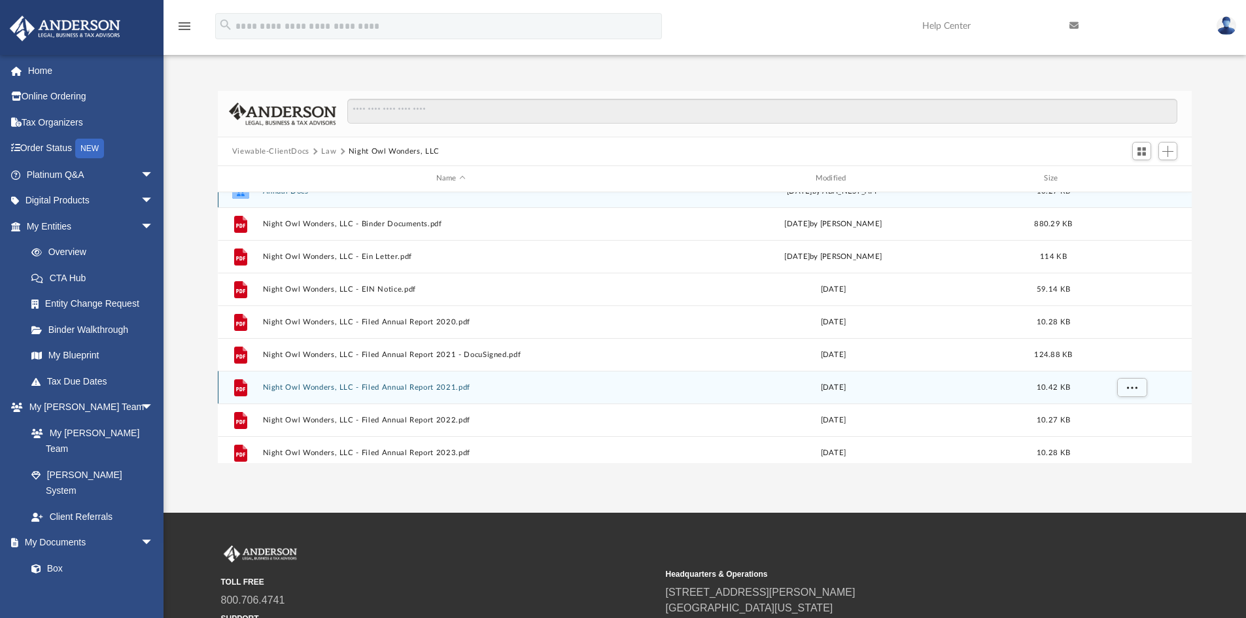
scroll to position [0, 0]
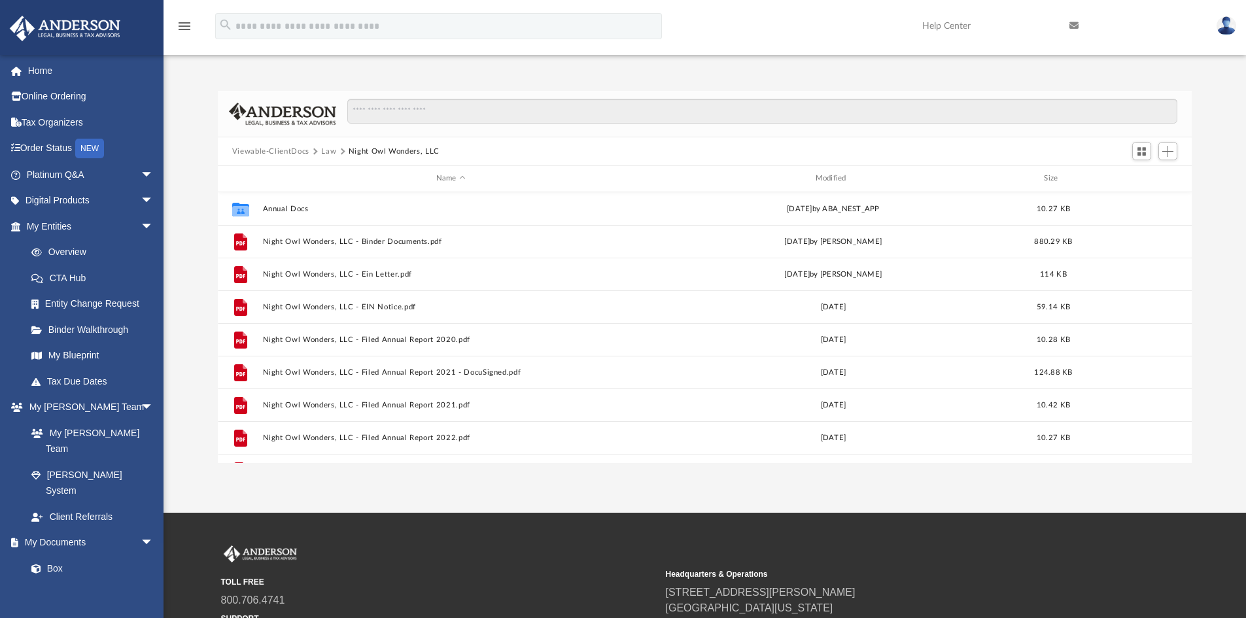
click at [328, 154] on button "Law" at bounding box center [328, 152] width 15 height 12
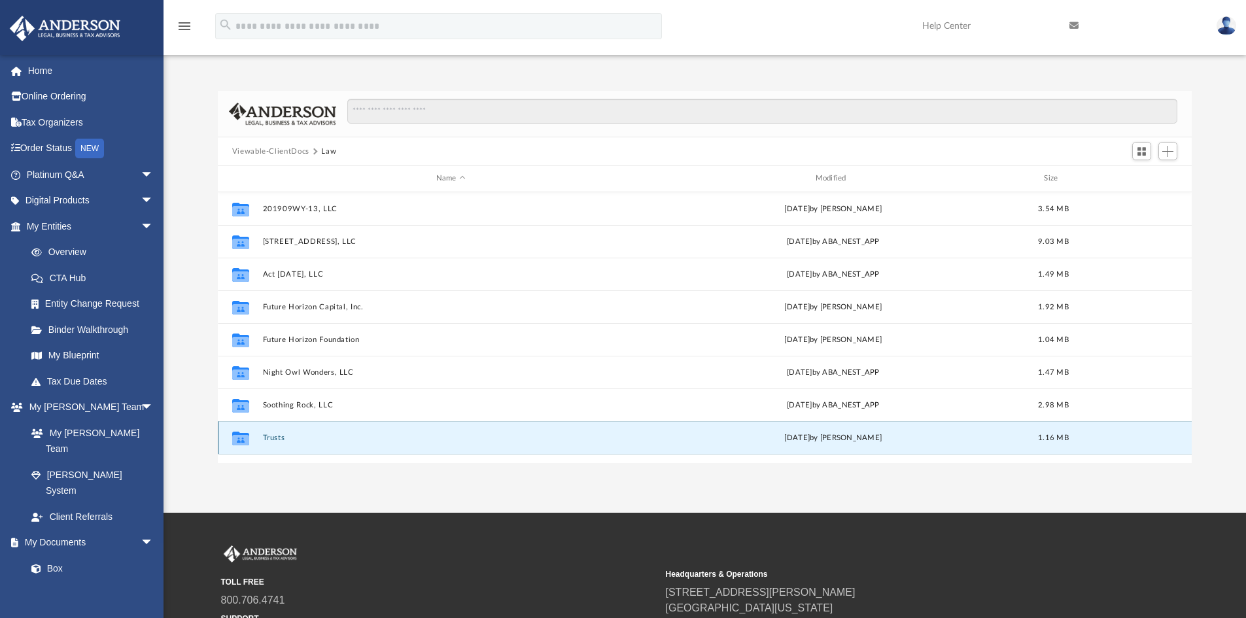
click at [273, 439] on button "Trusts" at bounding box center [450, 438] width 377 height 9
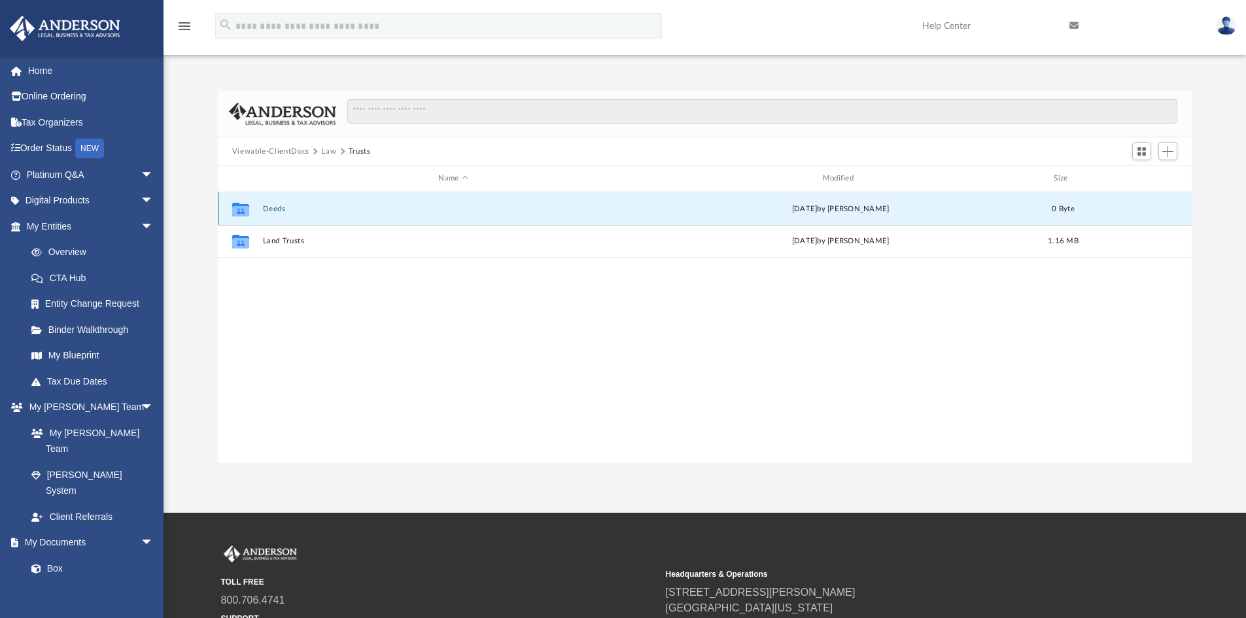
click at [272, 210] on button "Deeds" at bounding box center [452, 209] width 381 height 9
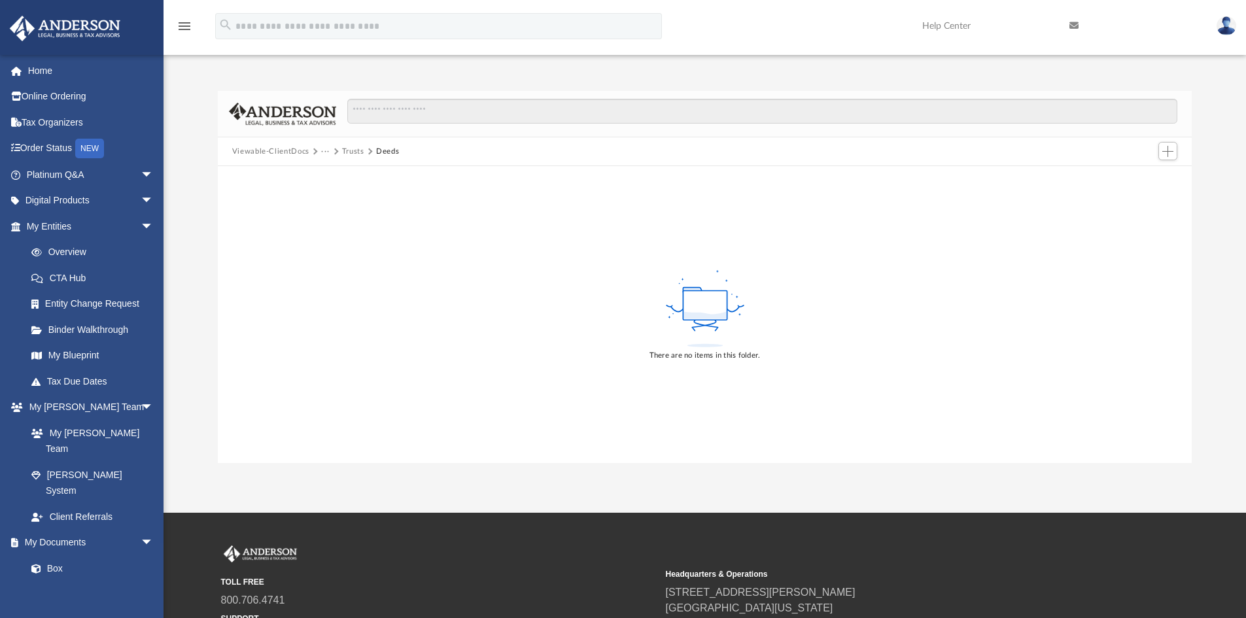
click at [351, 150] on button "Trusts" at bounding box center [353, 152] width 22 height 12
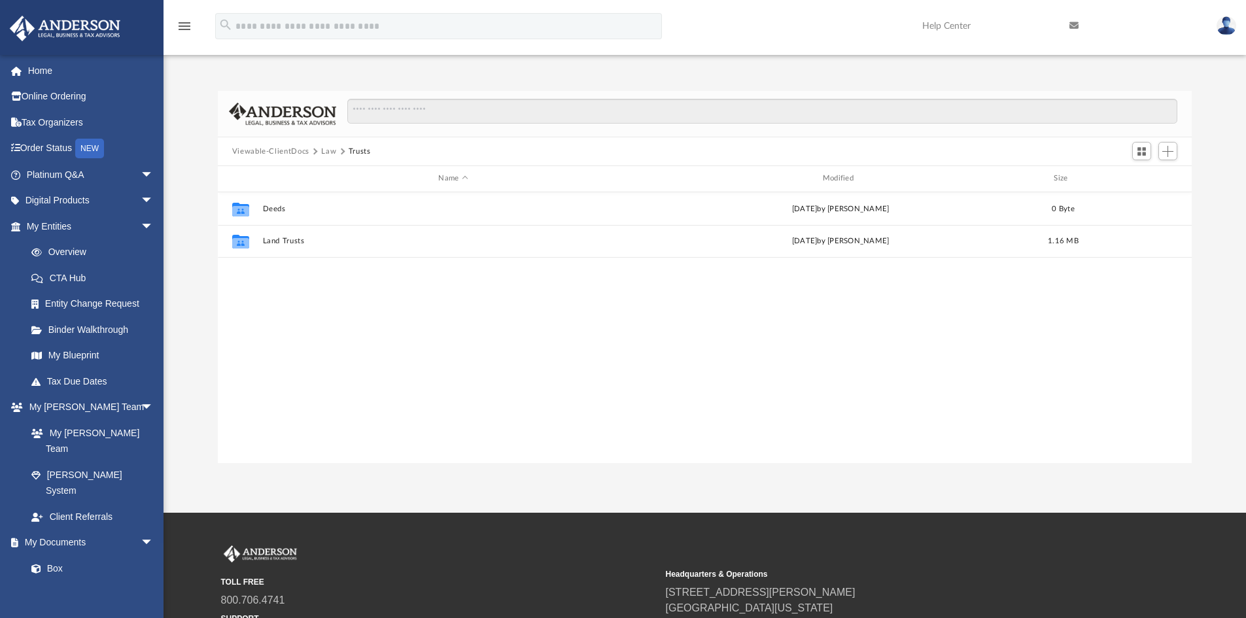
scroll to position [288, 964]
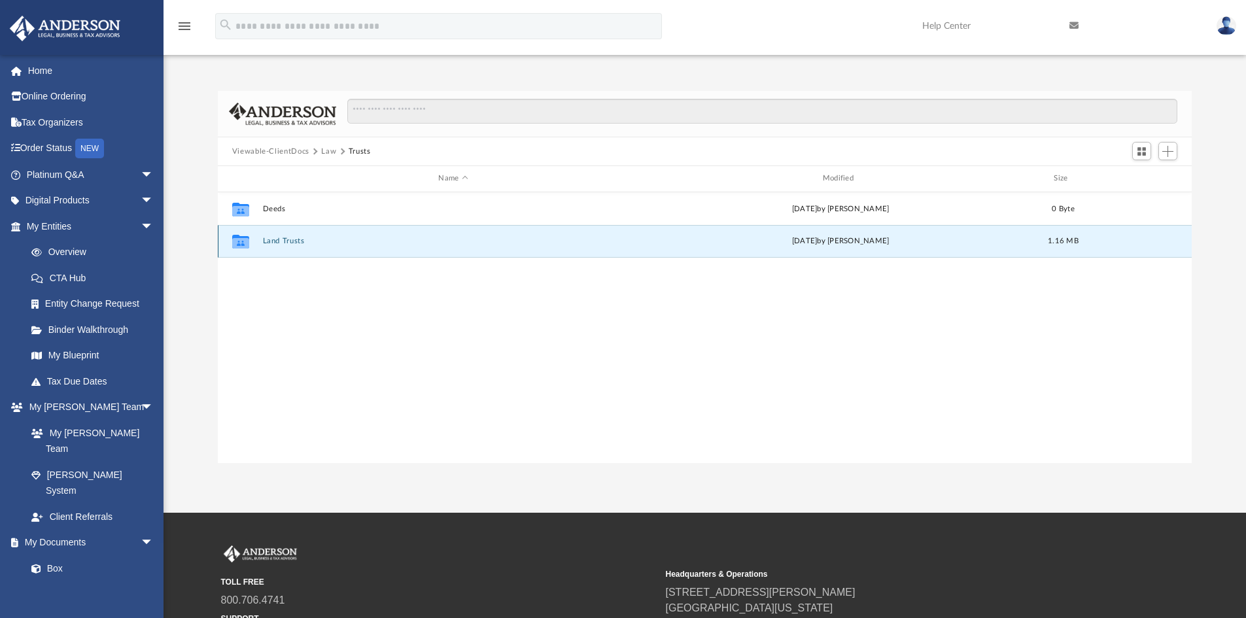
click at [272, 241] on button "Land Trusts" at bounding box center [452, 241] width 381 height 9
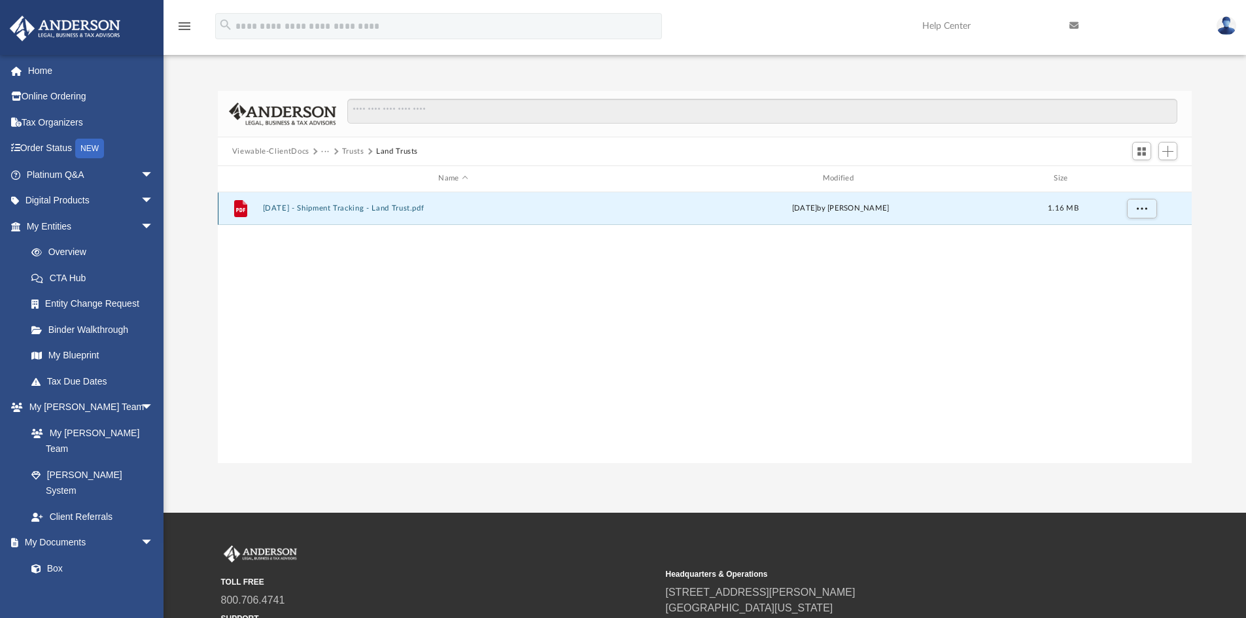
click at [324, 208] on button "[DATE] - Shipment Tracking - Land Trust.pdf" at bounding box center [452, 208] width 381 height 9
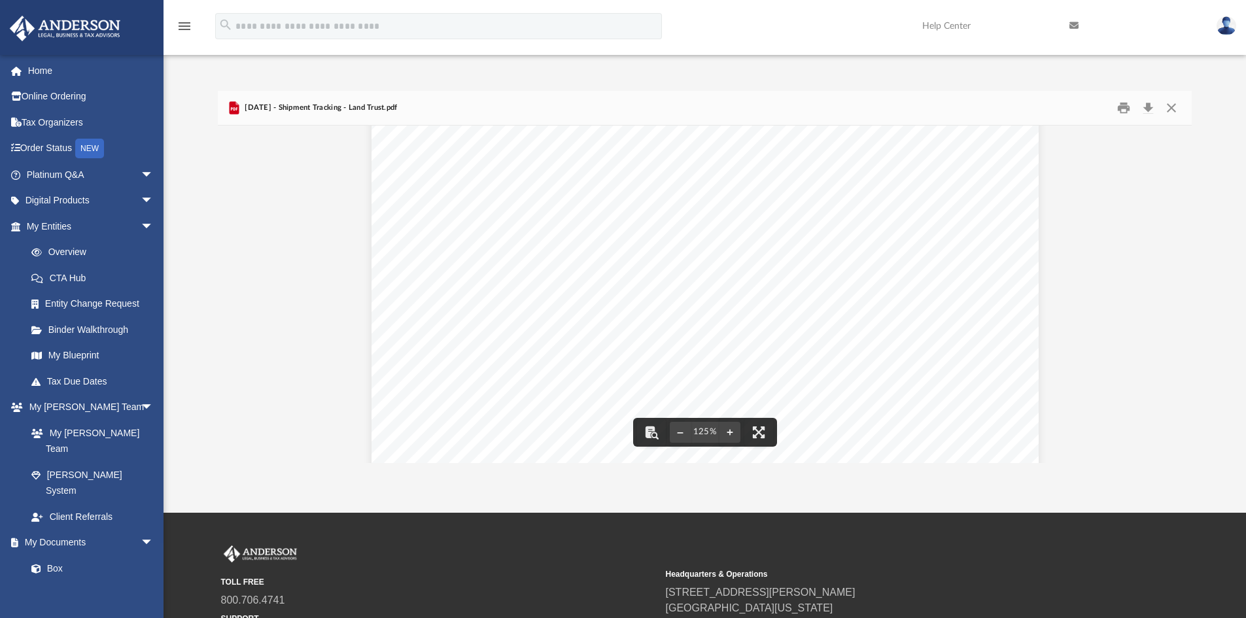
scroll to position [0, 0]
click at [1170, 108] on button "Close" at bounding box center [1171, 108] width 24 height 20
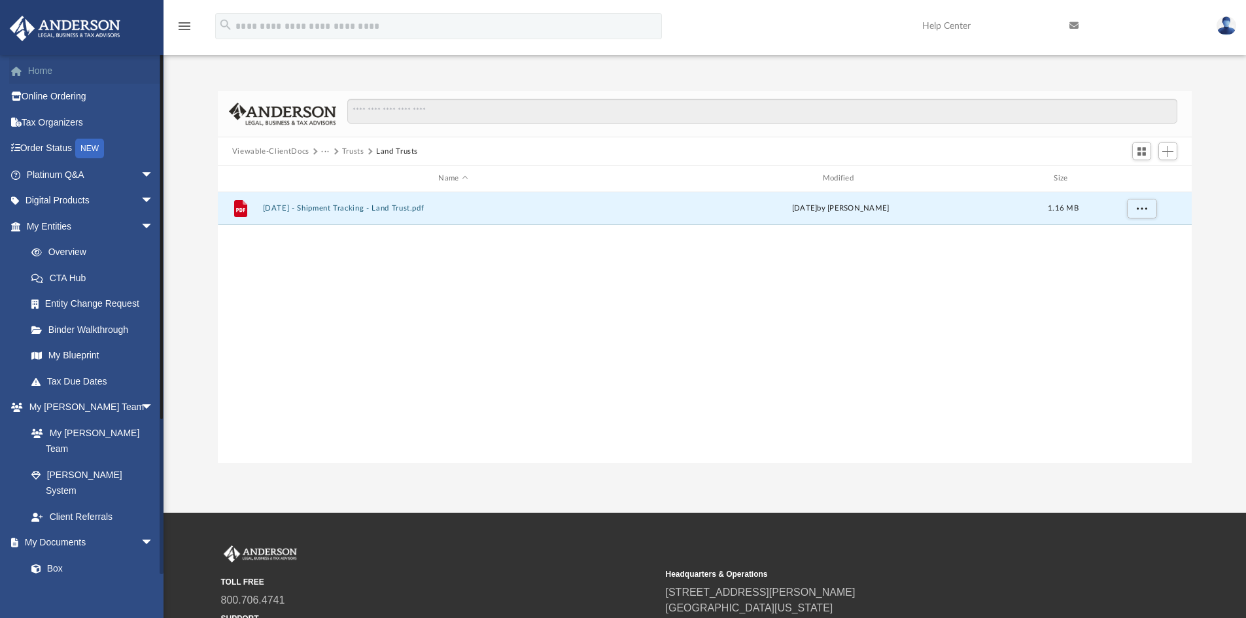
click at [40, 71] on link "Home" at bounding box center [91, 71] width 164 height 26
